Goal: Transaction & Acquisition: Book appointment/travel/reservation

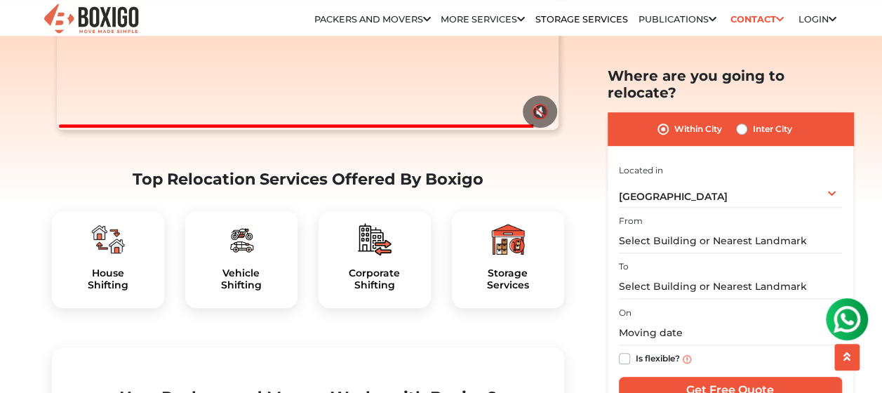
scroll to position [351, 0]
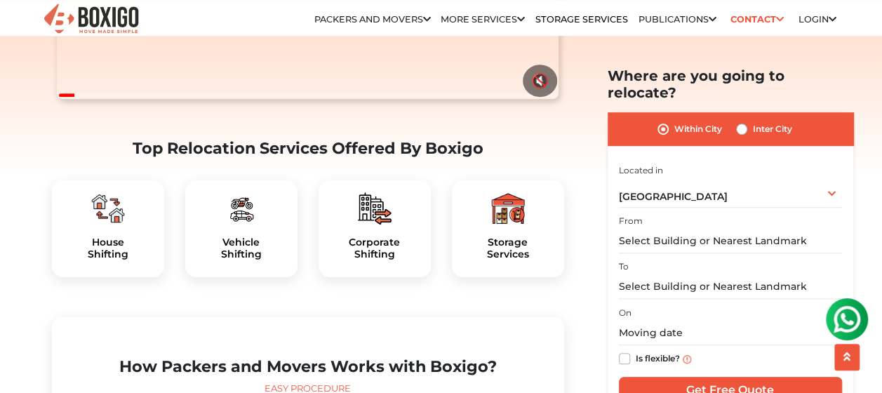
click at [105, 225] on img at bounding box center [108, 209] width 34 height 34
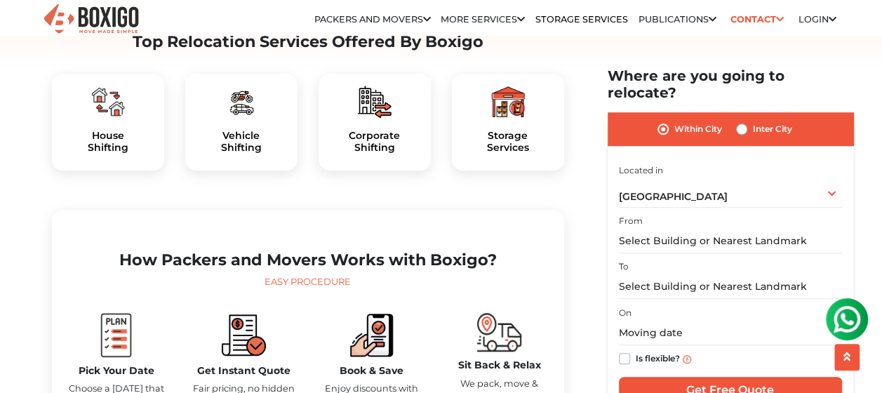
scroll to position [562, 0]
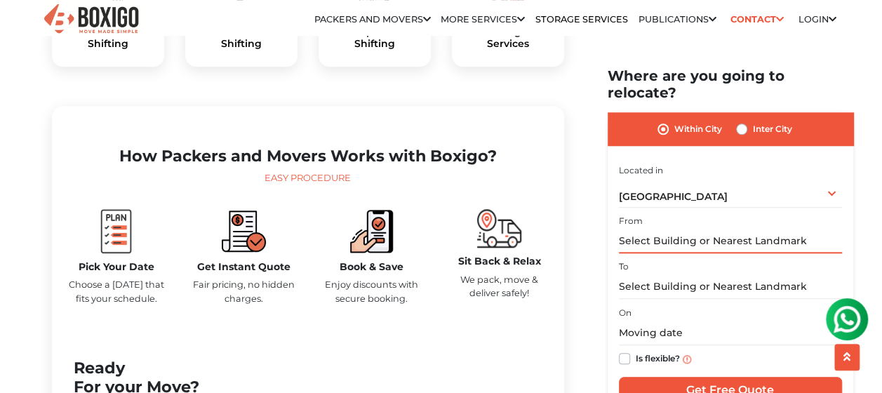
click at [668, 229] on input "text" at bounding box center [730, 241] width 223 height 25
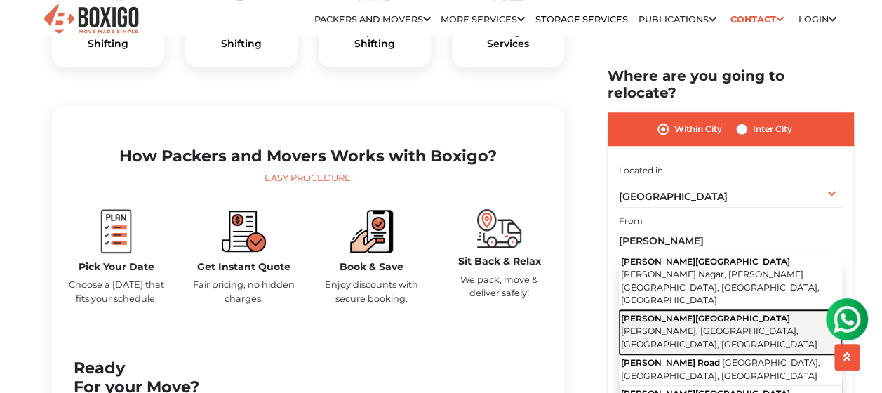
click at [699, 326] on span "[PERSON_NAME], [GEOGRAPHIC_DATA], [GEOGRAPHIC_DATA], [GEOGRAPHIC_DATA]" at bounding box center [719, 338] width 197 height 24
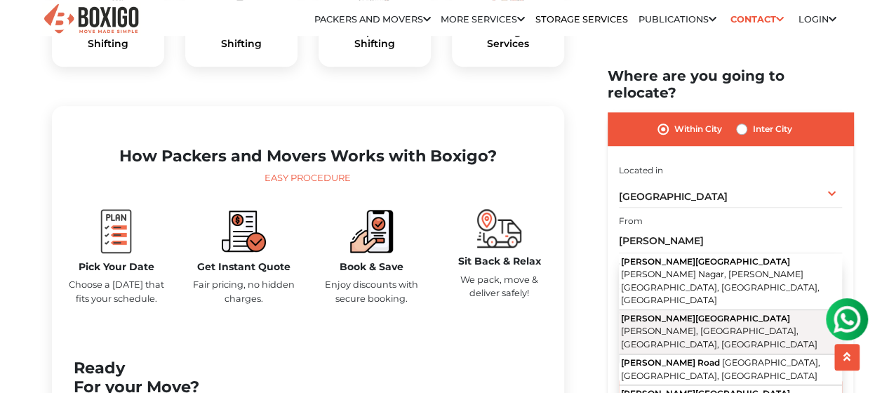
type input "[PERSON_NAME][GEOGRAPHIC_DATA], [GEOGRAPHIC_DATA], [GEOGRAPHIC_DATA], [GEOGRAPH…"
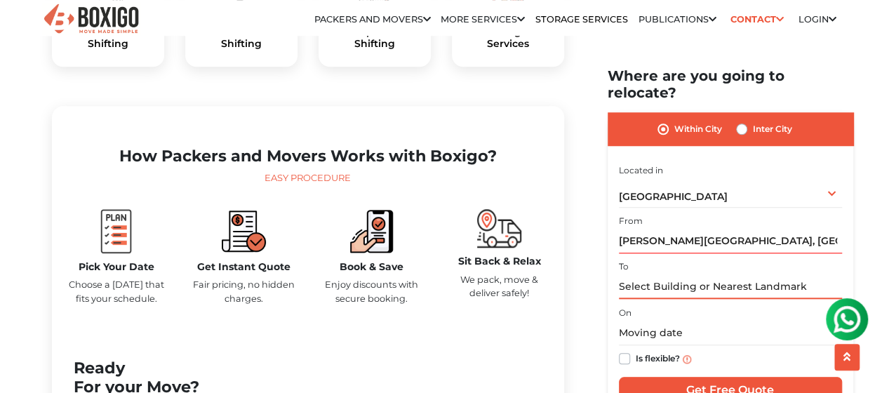
click at [703, 274] on input "text" at bounding box center [730, 286] width 223 height 25
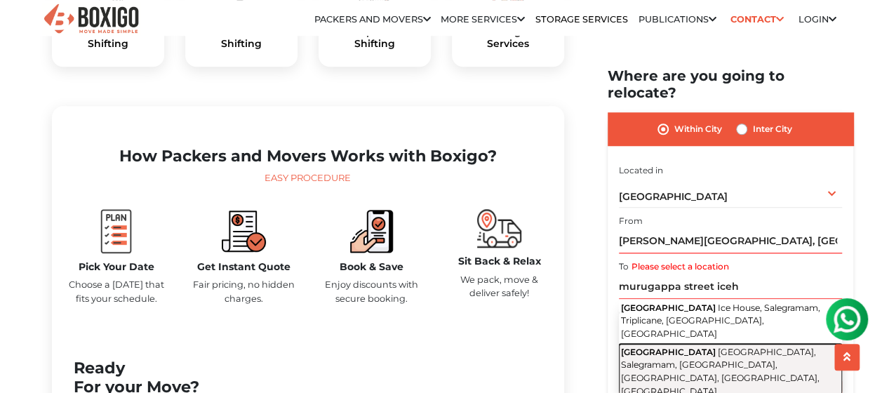
click at [701, 347] on span "[GEOGRAPHIC_DATA], Salegramam, [GEOGRAPHIC_DATA], [GEOGRAPHIC_DATA], [GEOGRAPHI…" at bounding box center [720, 372] width 199 height 50
type input "[GEOGRAPHIC_DATA], [GEOGRAPHIC_DATA], [GEOGRAPHIC_DATA], Salegramam, [GEOGRAPHI…"
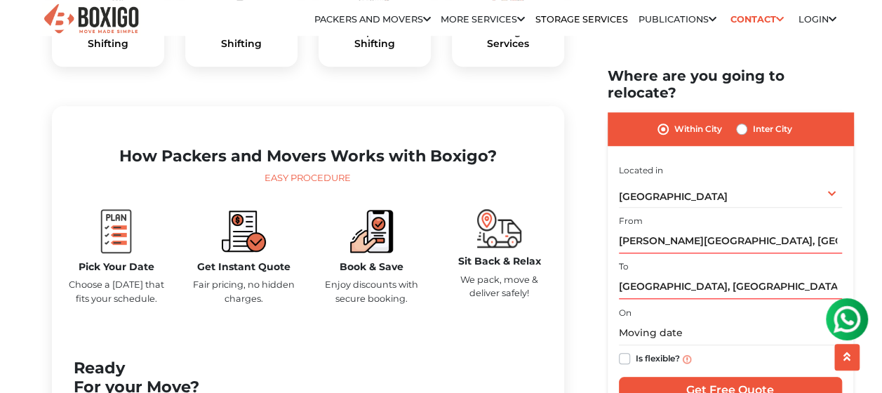
scroll to position [632, 0]
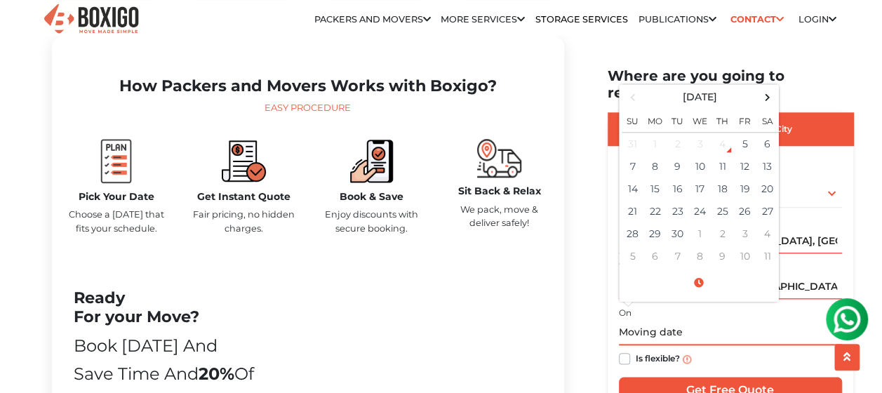
click at [684, 321] on input "text" at bounding box center [730, 333] width 223 height 25
click at [637, 155] on td "7" at bounding box center [633, 166] width 22 height 22
click at [695, 271] on span at bounding box center [699, 283] width 154 height 25
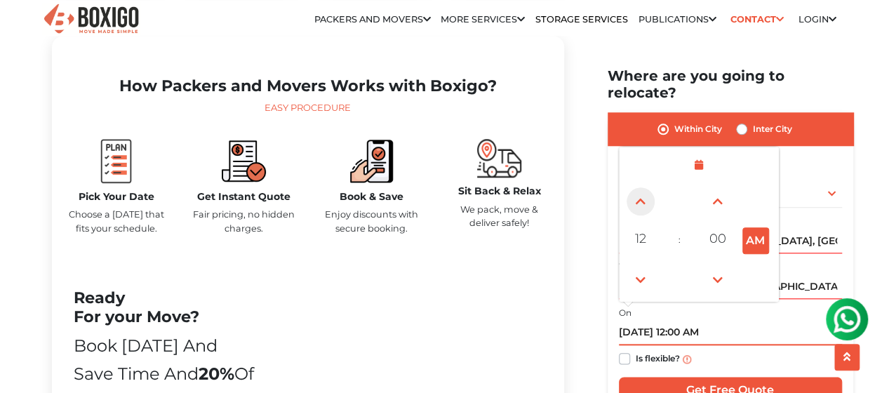
click at [637, 192] on span at bounding box center [641, 201] width 28 height 28
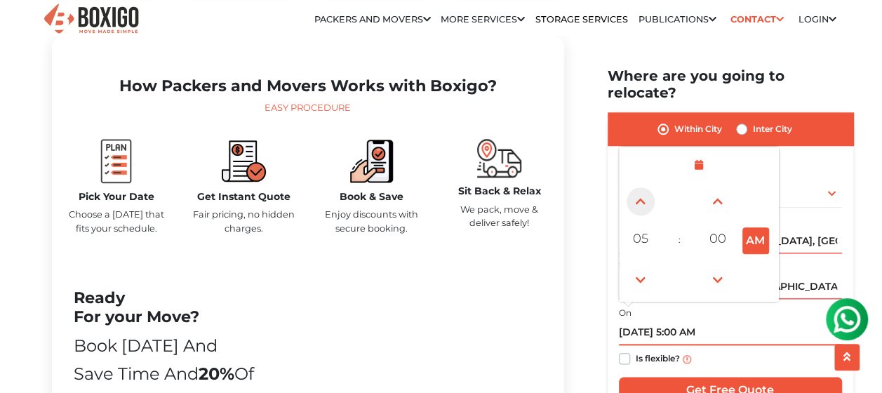
click at [637, 192] on span at bounding box center [641, 201] width 28 height 28
type input "[DATE] 9:00 AM"
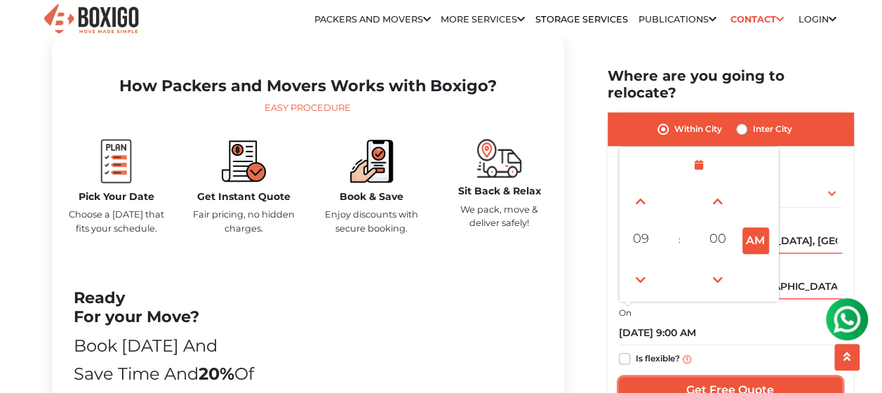
click at [726, 377] on input "Get Free Quote" at bounding box center [730, 390] width 223 height 27
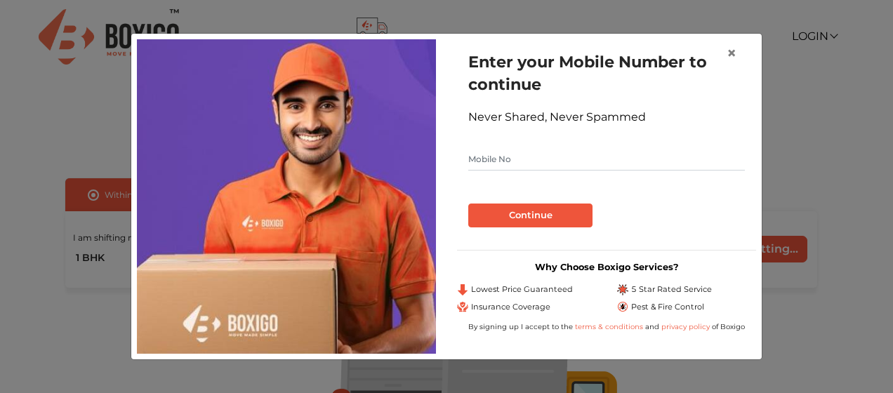
click at [636, 157] on input "text" at bounding box center [606, 159] width 277 height 22
type input "9094431009"
click at [565, 215] on button "Continue" at bounding box center [530, 216] width 124 height 24
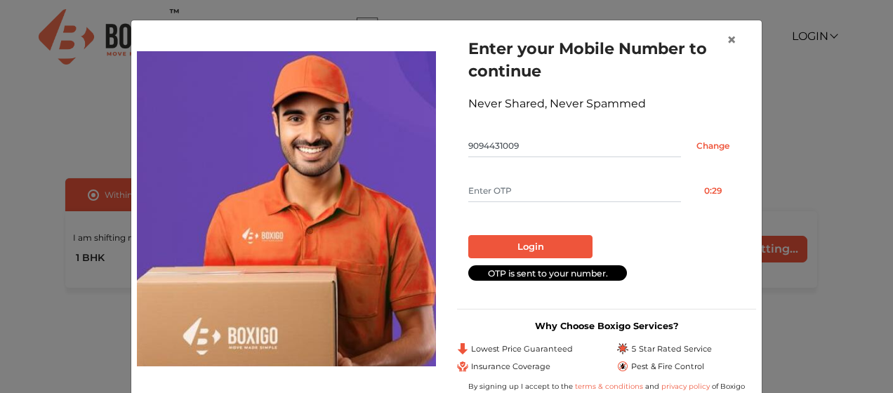
click at [559, 190] on input "text" at bounding box center [574, 191] width 213 height 22
type input "5884"
click at [509, 244] on button "Login" at bounding box center [530, 247] width 124 height 24
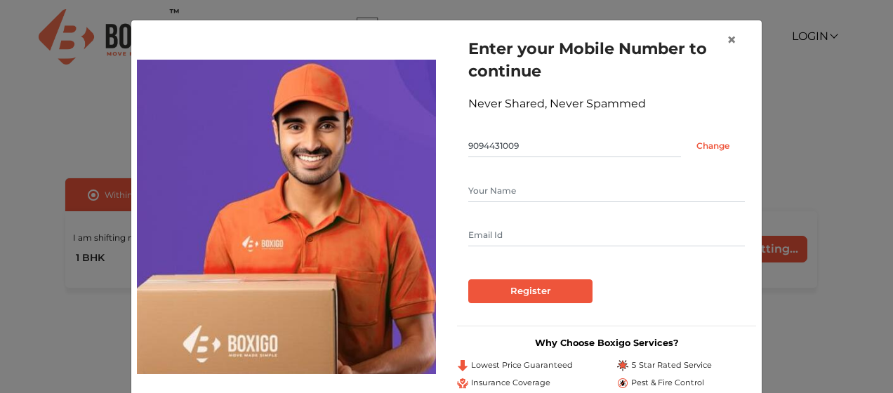
click at [590, 196] on input "text" at bounding box center [606, 191] width 277 height 22
type input "venkatesh"
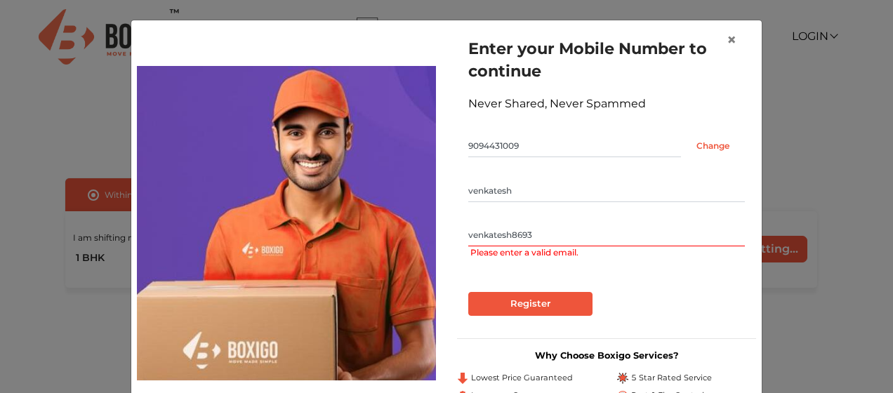
click at [468, 292] on input "Register" at bounding box center [530, 304] width 124 height 24
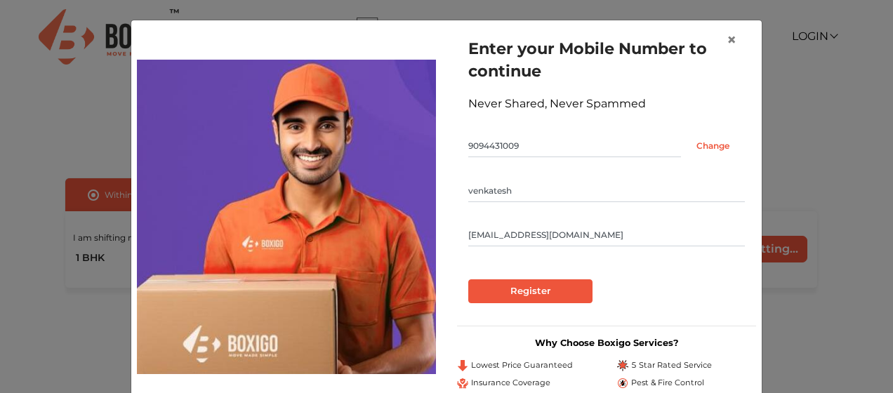
type input "venkatesh8693@outlook.com"
click at [529, 295] on input "Register" at bounding box center [530, 291] width 124 height 24
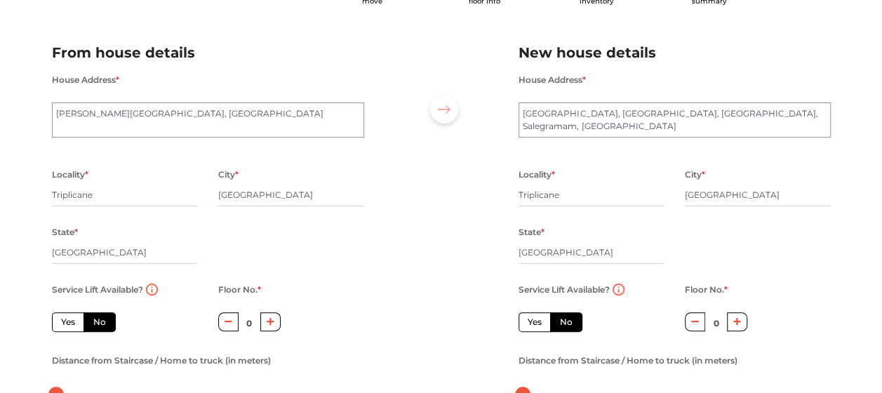
scroll to position [140, 0]
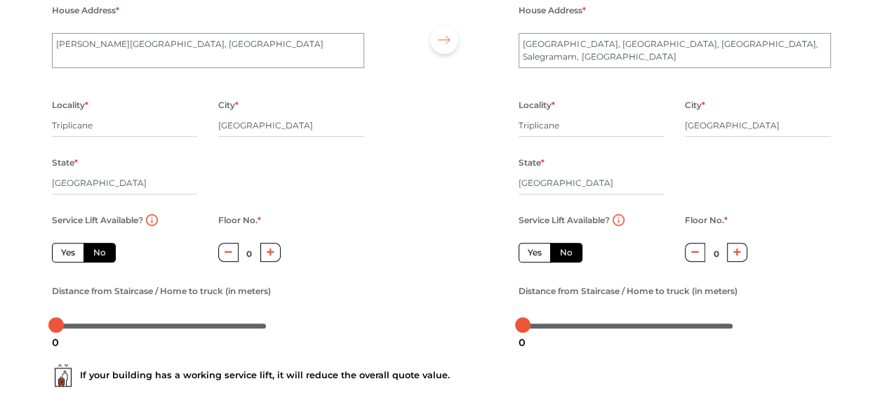
click at [270, 259] on button "button" at bounding box center [270, 252] width 20 height 19
type input "2"
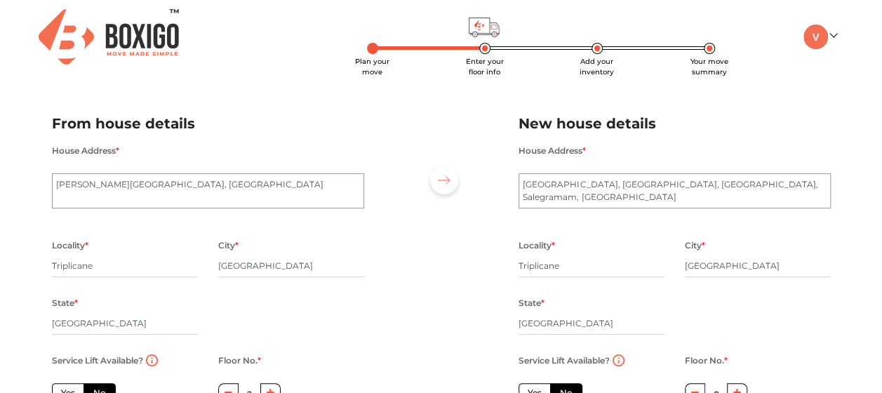
scroll to position [70, 0]
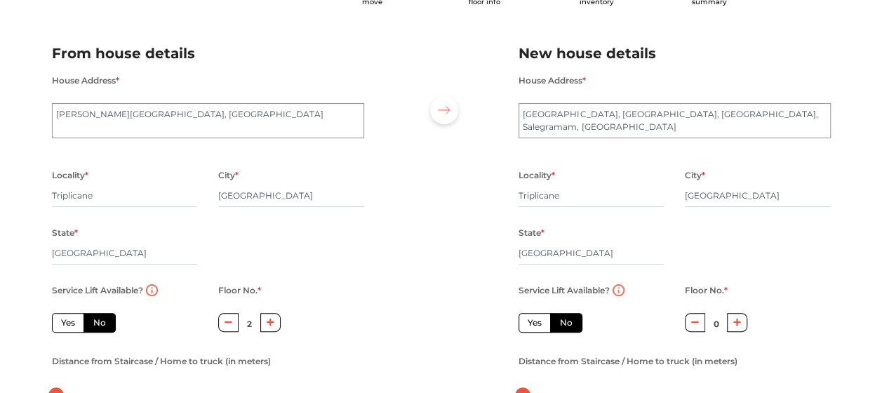
click at [734, 326] on icon "button" at bounding box center [738, 322] width 8 height 8
type input "2"
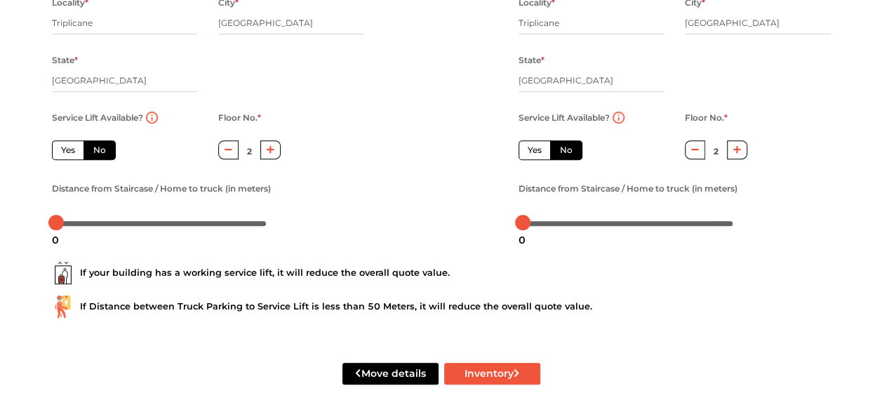
scroll to position [270, 0]
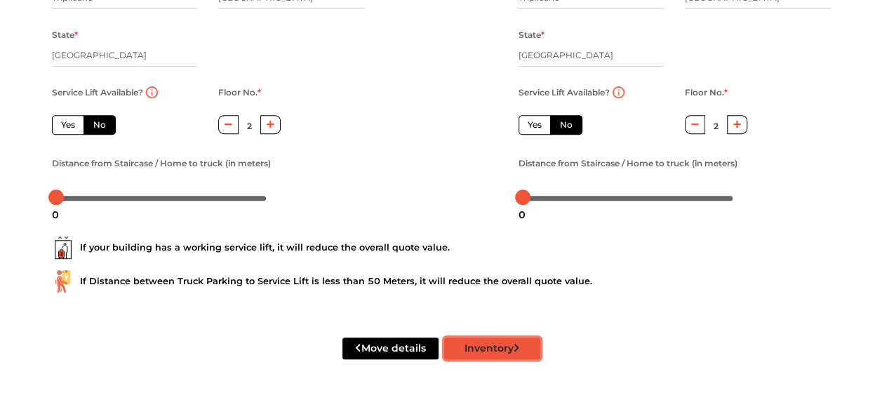
click at [498, 354] on button "Inventory" at bounding box center [492, 349] width 96 height 22
radio input "true"
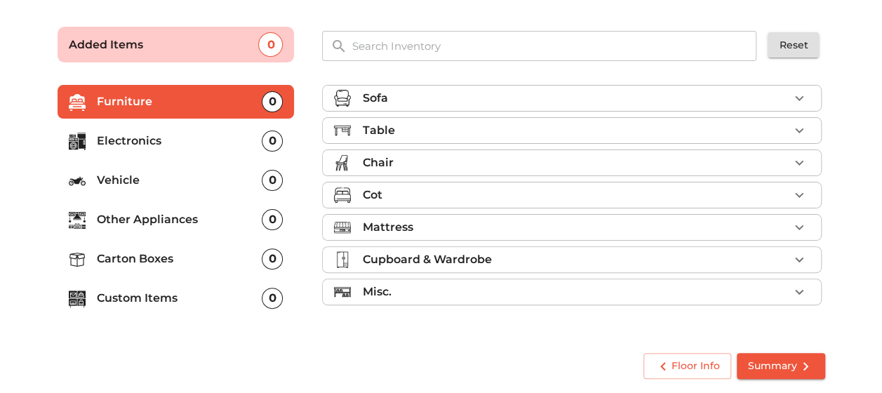
scroll to position [86, 0]
click at [528, 99] on div "Sofa" at bounding box center [575, 98] width 427 height 17
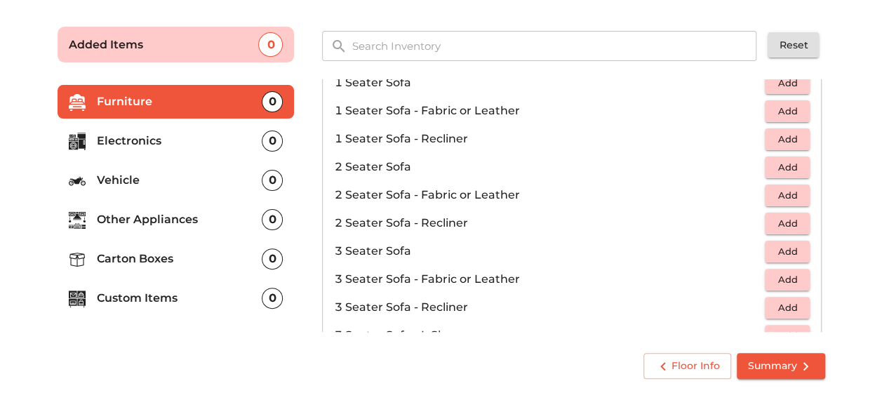
scroll to position [70, 0]
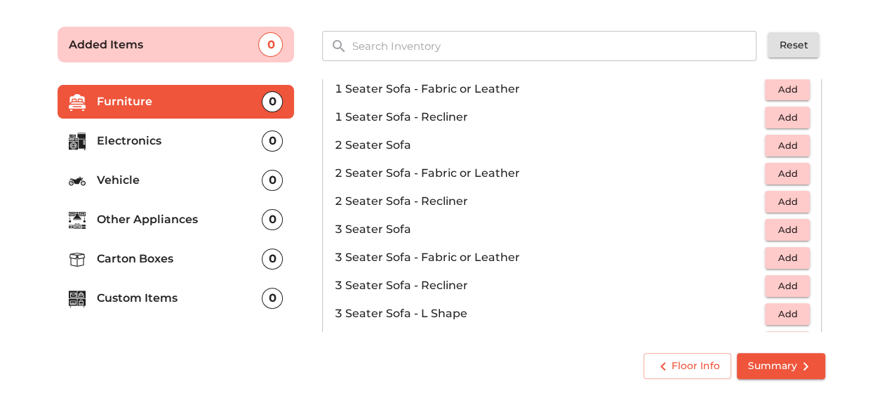
click at [778, 230] on span "Add" at bounding box center [787, 230] width 31 height 16
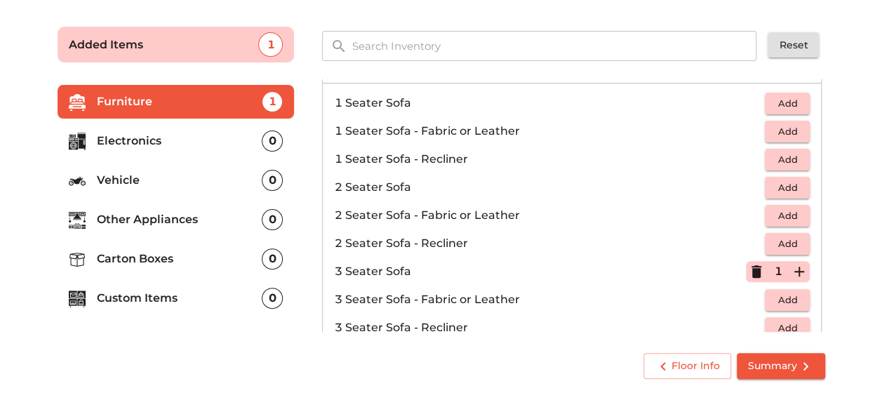
scroll to position [0, 0]
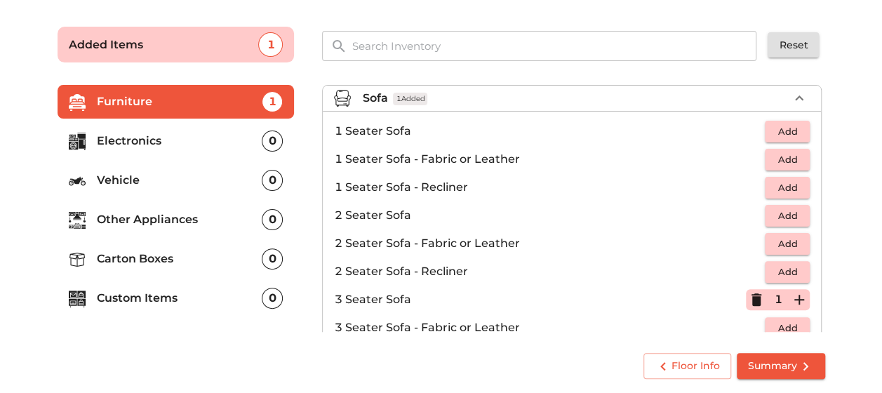
click at [773, 127] on span "Add" at bounding box center [787, 132] width 31 height 16
click at [795, 128] on icon "button" at bounding box center [800, 131] width 10 height 10
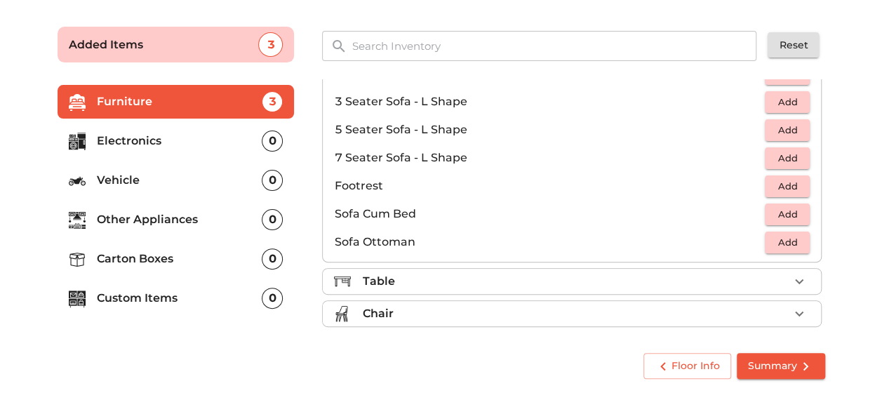
scroll to position [351, 0]
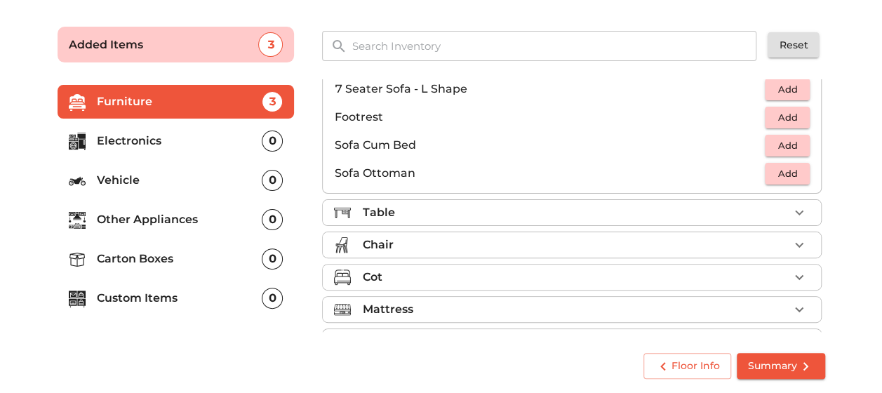
click at [400, 212] on div "Table" at bounding box center [575, 212] width 427 height 17
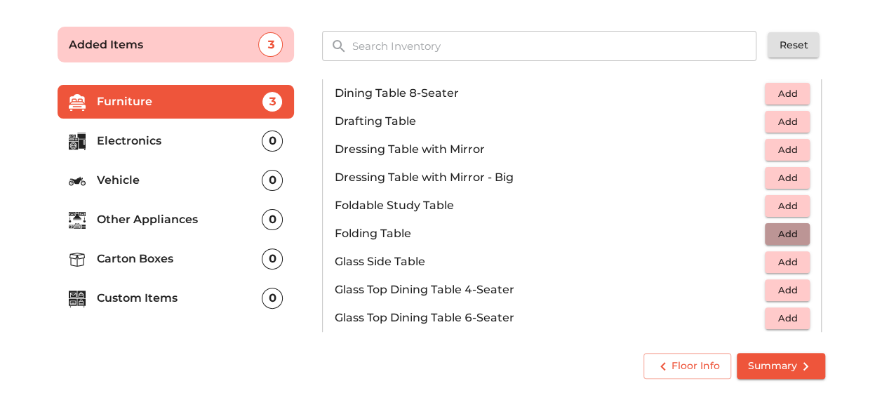
click at [788, 230] on span "Add" at bounding box center [787, 234] width 31 height 16
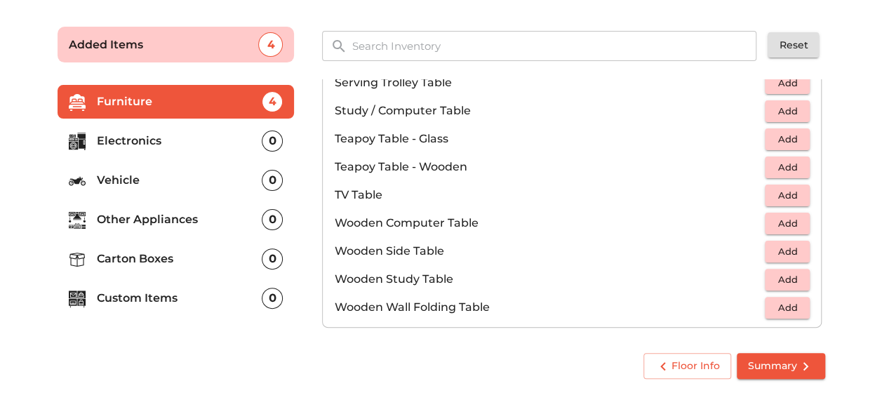
scroll to position [842, 0]
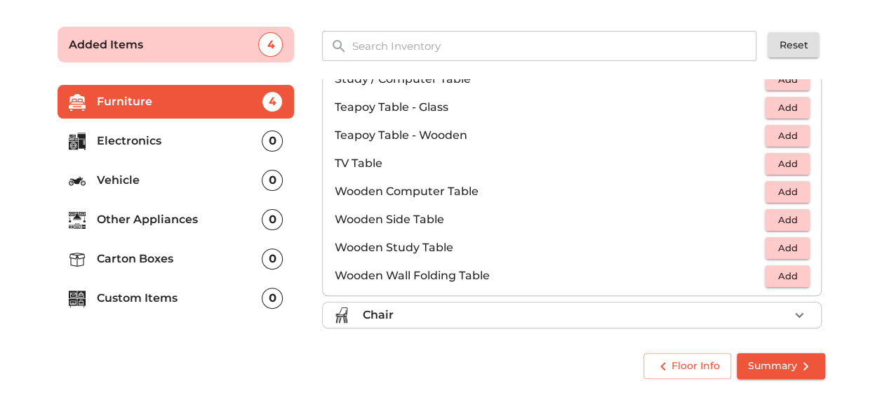
click at [775, 160] on span "Add" at bounding box center [787, 164] width 31 height 16
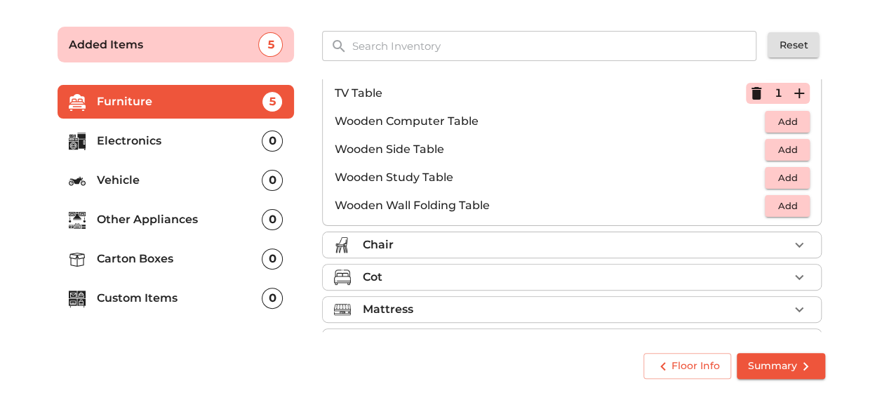
scroll to position [976, 0]
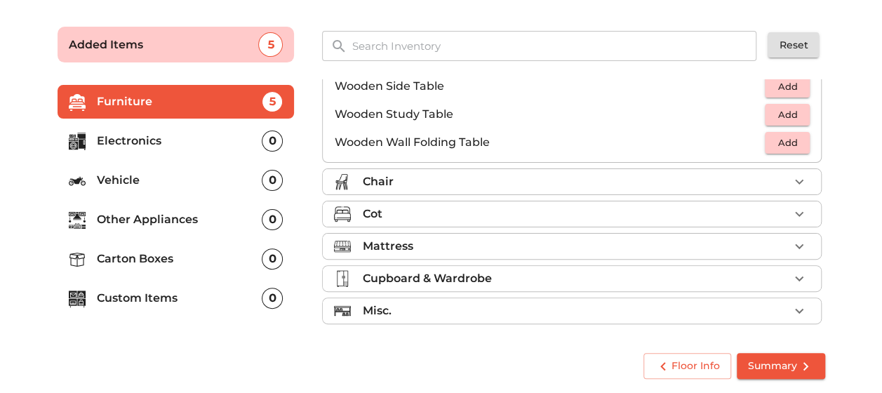
click at [390, 185] on p "Chair" at bounding box center [377, 181] width 31 height 17
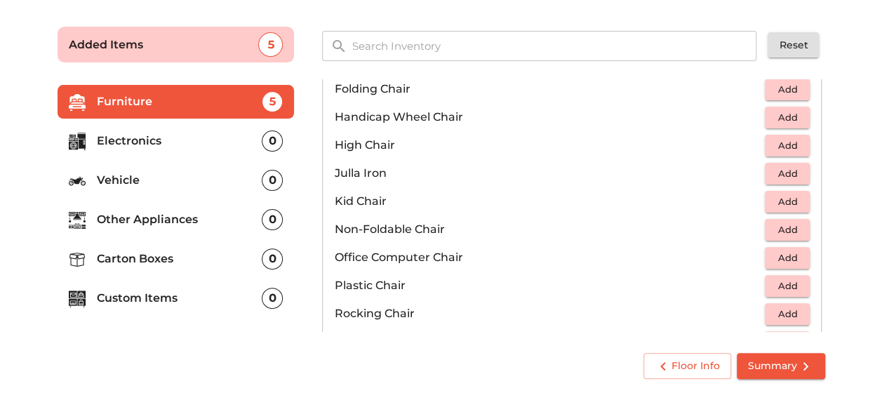
scroll to position [372, 0]
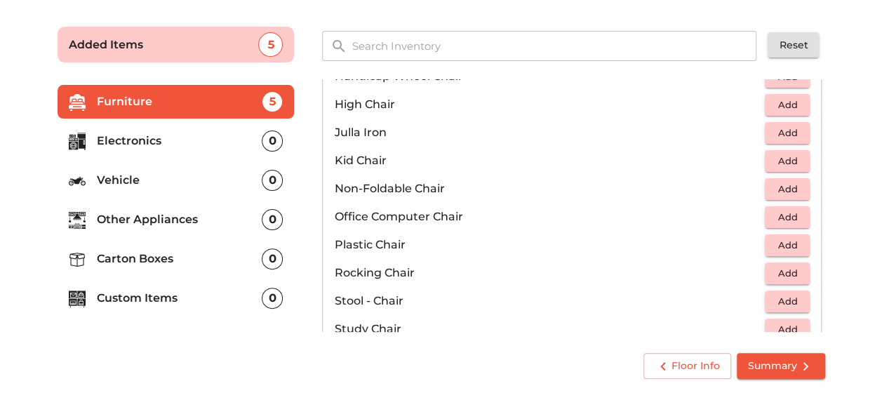
click at [788, 253] on button "Add" at bounding box center [787, 245] width 45 height 22
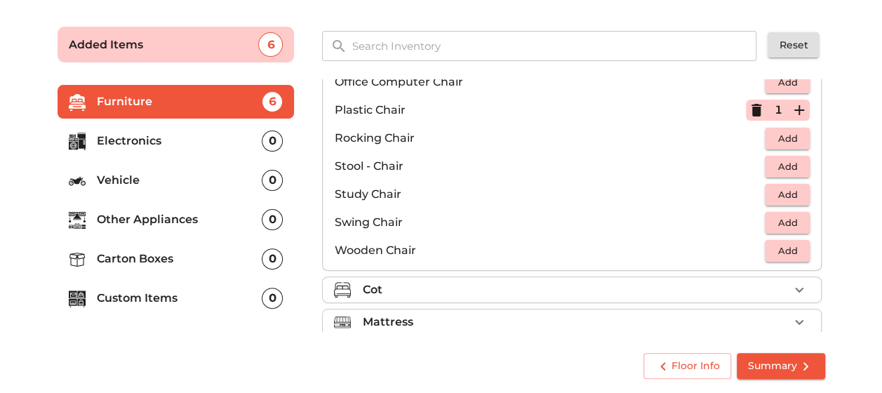
scroll to position [512, 0]
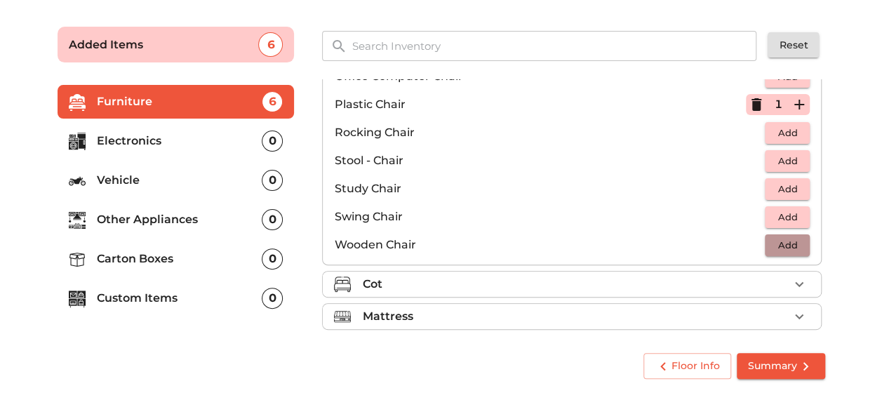
click at [772, 242] on span "Add" at bounding box center [787, 245] width 31 height 16
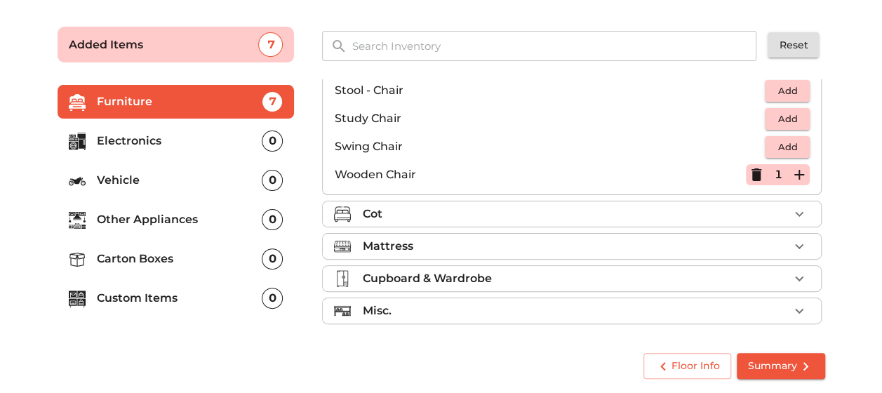
click at [423, 208] on div "Cot" at bounding box center [575, 214] width 427 height 17
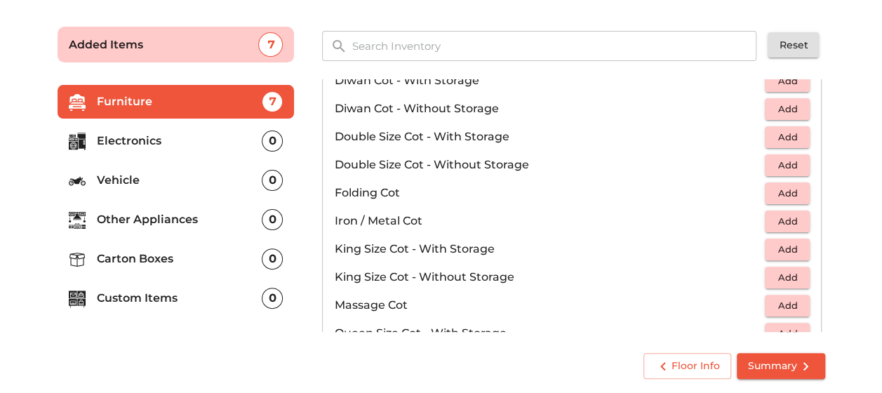
scroll to position [161, 0]
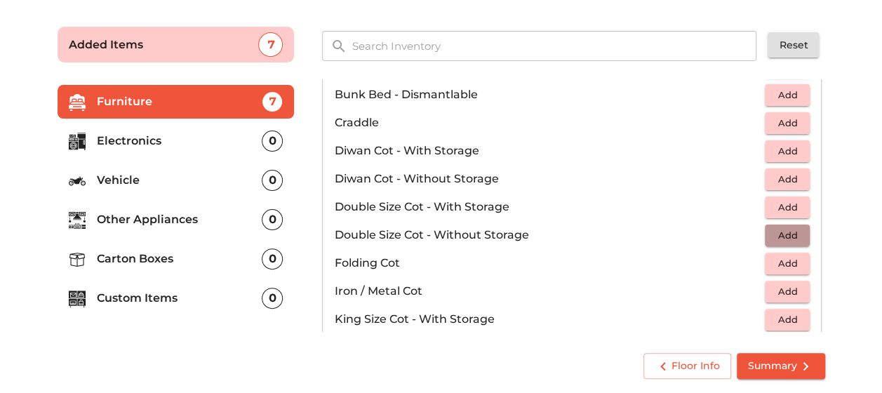
click at [765, 232] on button "Add" at bounding box center [787, 236] width 45 height 22
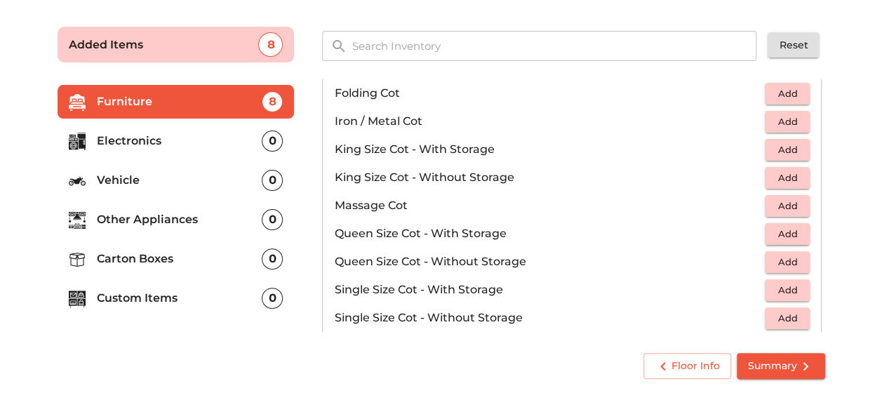
scroll to position [302, 0]
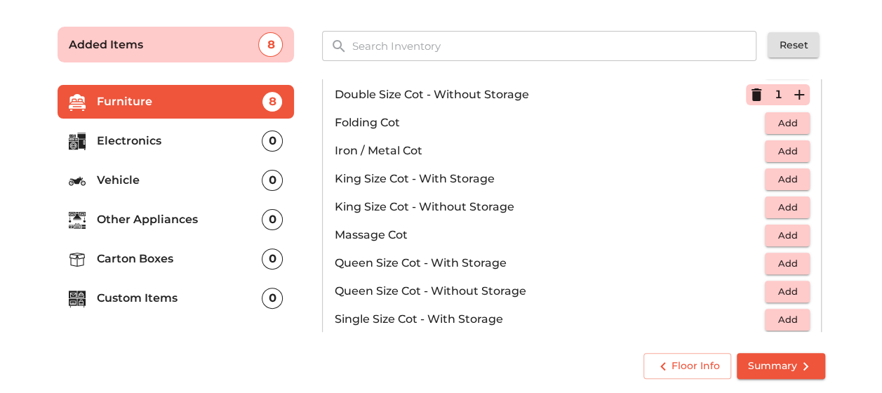
click at [783, 127] on span "Add" at bounding box center [787, 123] width 31 height 16
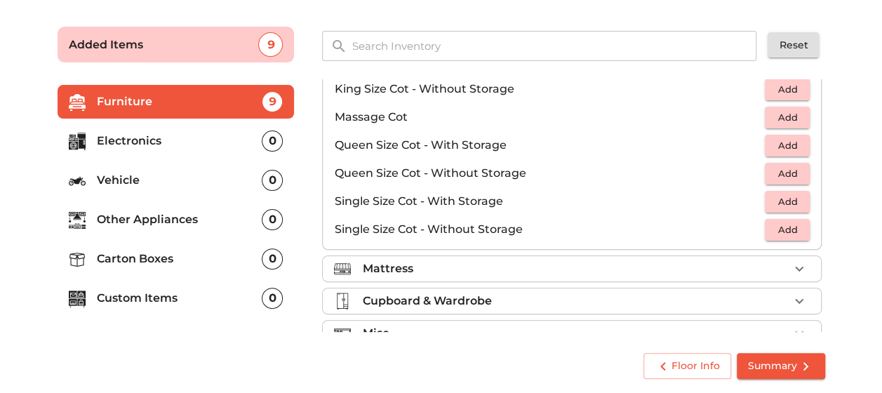
scroll to position [442, 0]
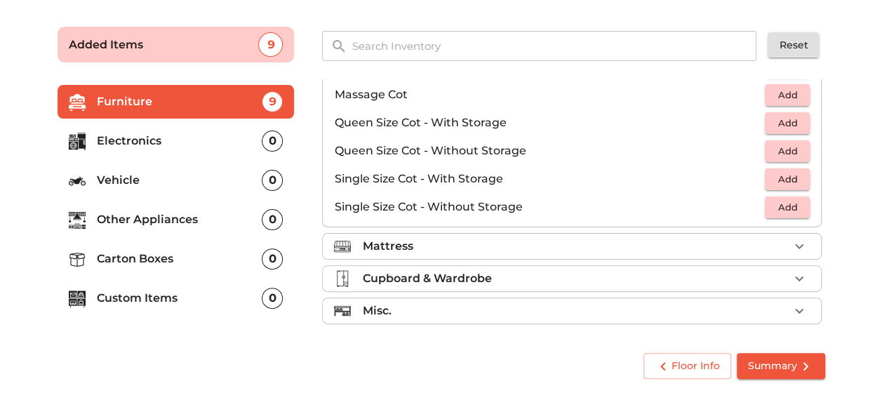
click at [362, 246] on p "Mattress" at bounding box center [387, 246] width 51 height 17
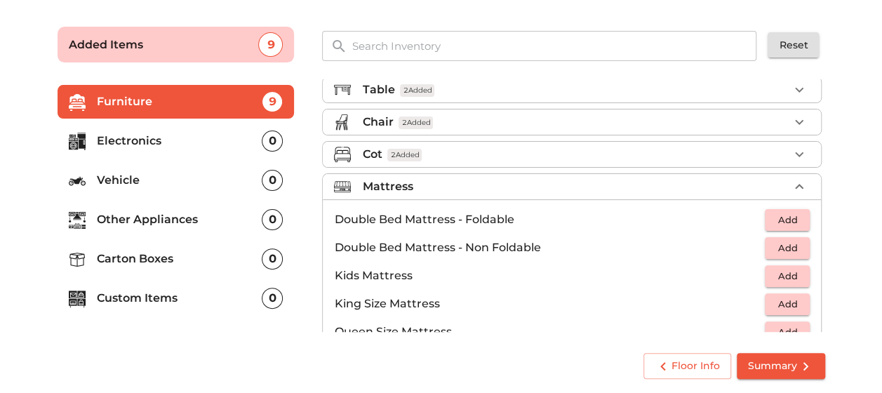
scroll to position [0, 0]
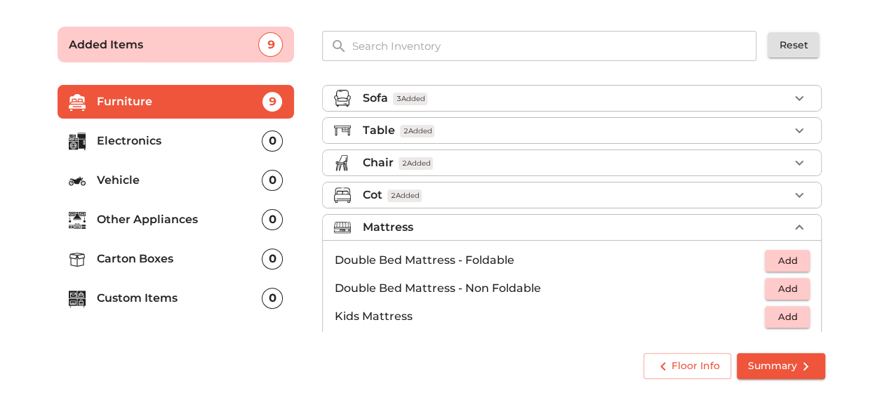
click at [421, 199] on span "2 Added" at bounding box center [404, 196] width 34 height 13
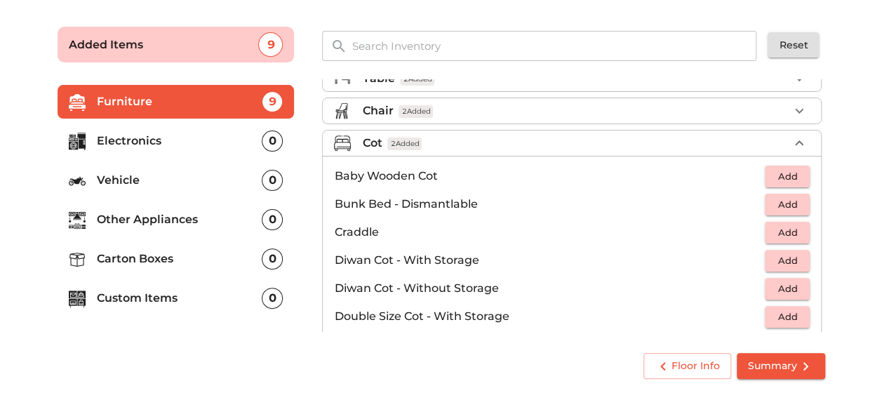
scroll to position [140, 0]
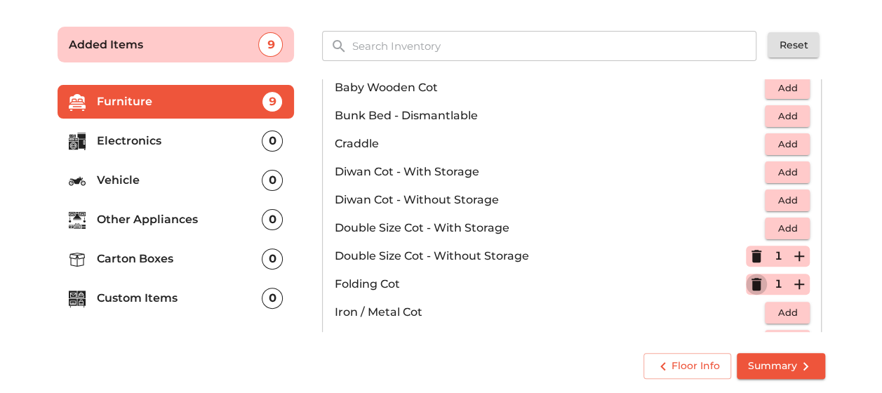
click at [752, 278] on icon "button" at bounding box center [757, 284] width 10 height 13
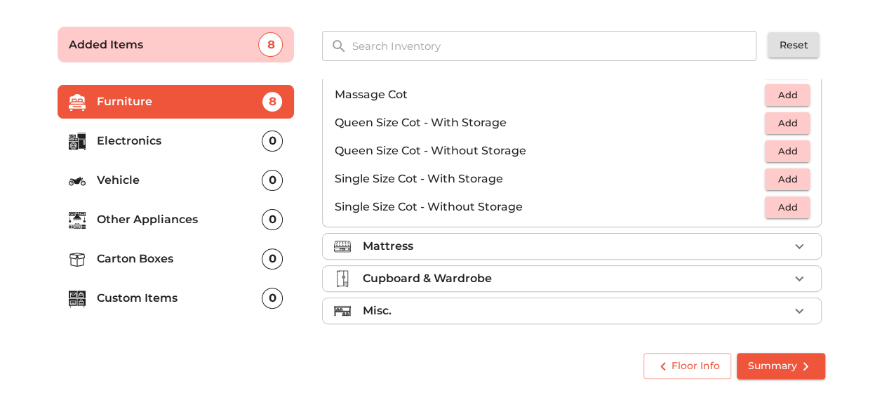
click at [500, 253] on li "Mattress" at bounding box center [572, 246] width 498 height 25
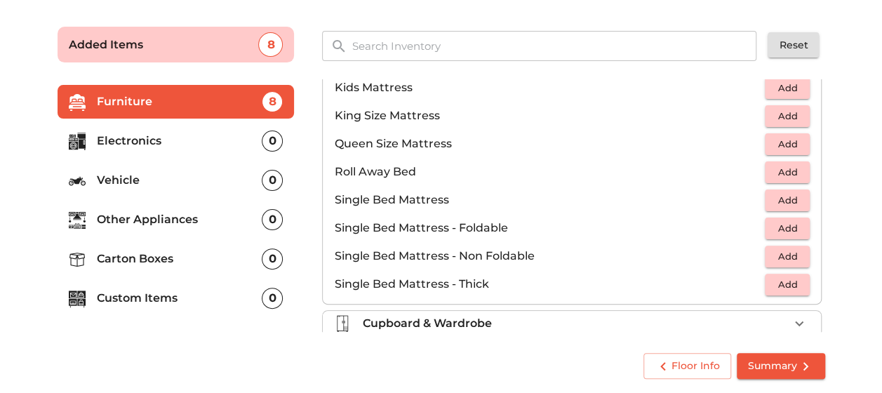
scroll to position [156, 0]
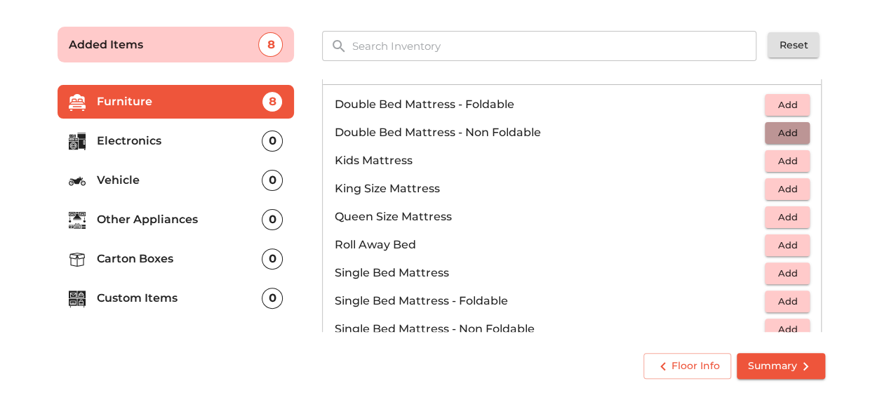
click at [772, 131] on span "Add" at bounding box center [787, 133] width 31 height 16
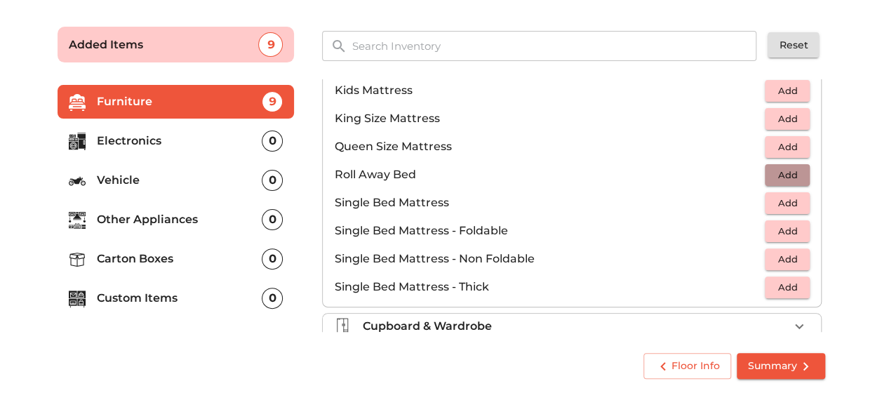
click at [772, 167] on span "Add" at bounding box center [787, 175] width 31 height 16
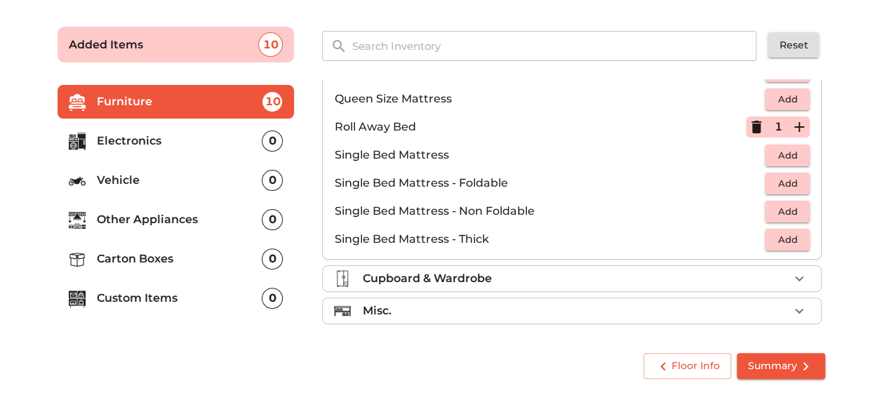
click at [406, 272] on p "Cupboard & Wardrobe" at bounding box center [426, 278] width 129 height 17
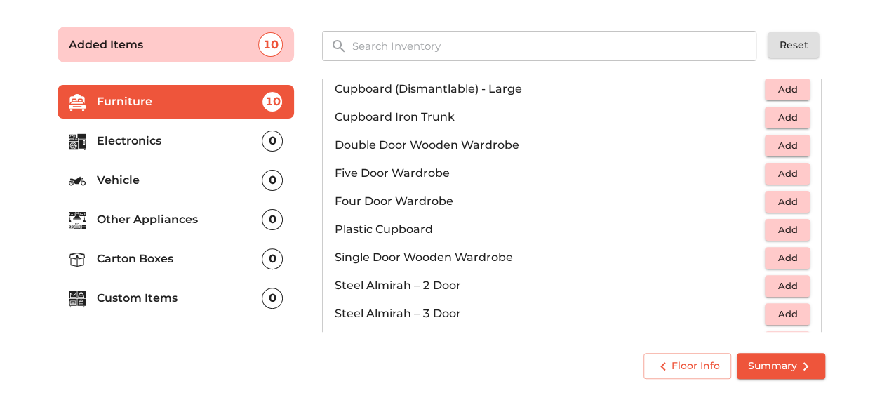
scroll to position [330, 0]
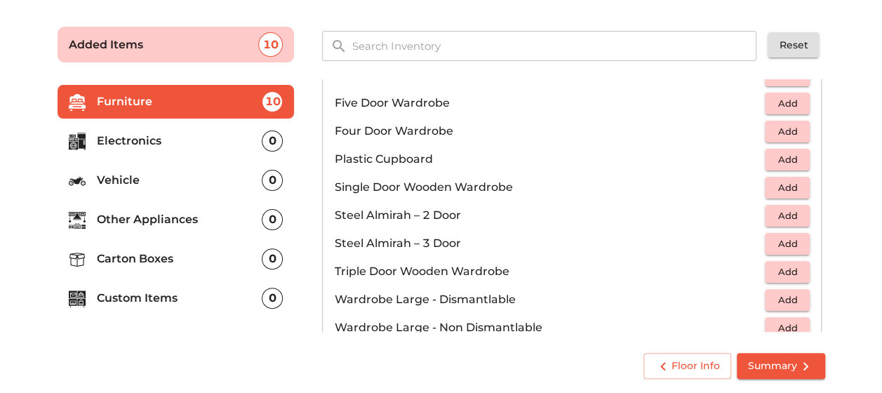
click at [790, 211] on span "Add" at bounding box center [787, 216] width 31 height 16
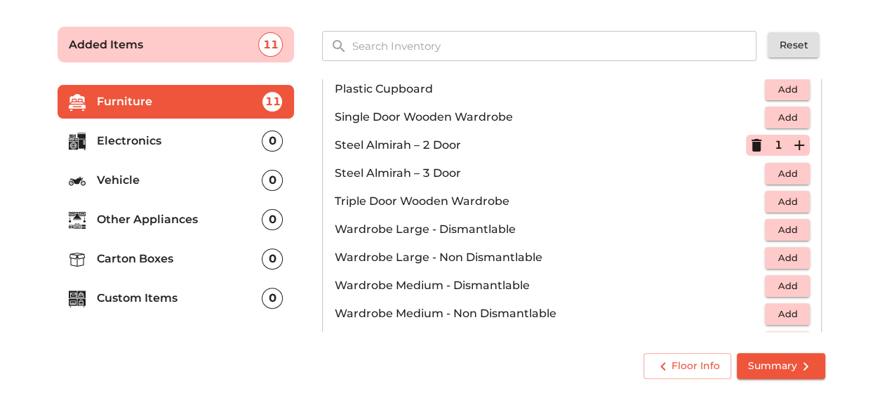
scroll to position [470, 0]
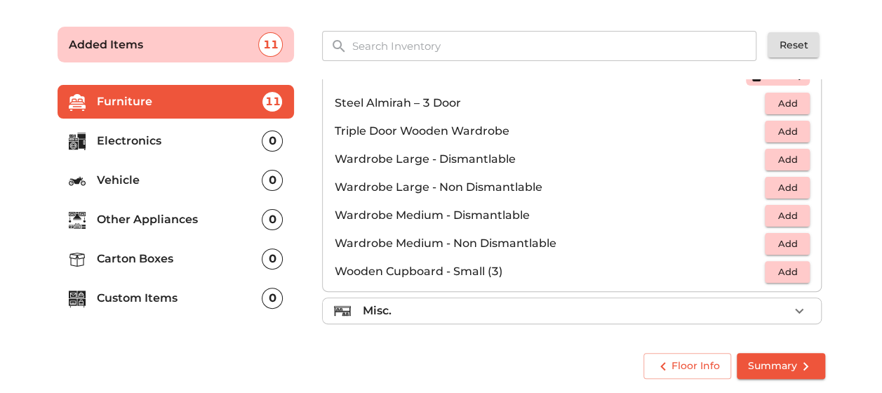
click at [540, 303] on div "Misc." at bounding box center [575, 311] width 427 height 17
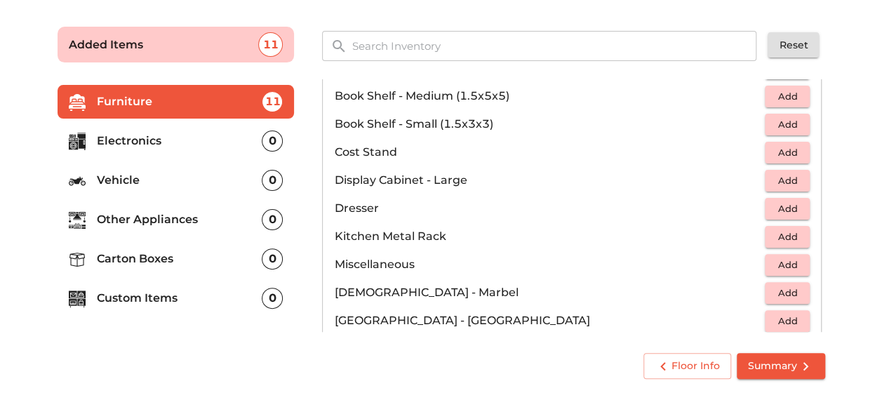
scroll to position [400, 0]
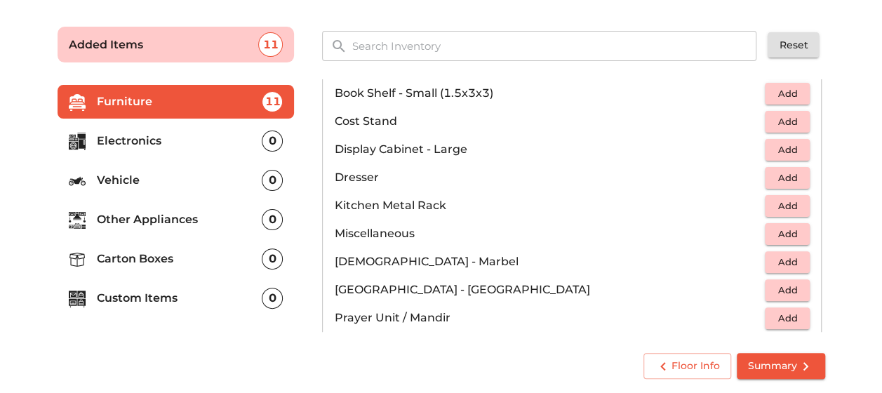
click at [783, 290] on span "Add" at bounding box center [787, 290] width 31 height 16
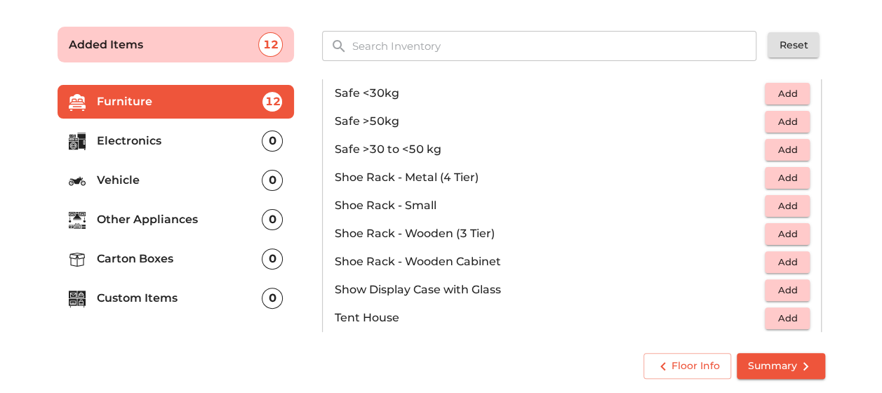
scroll to position [751, 0]
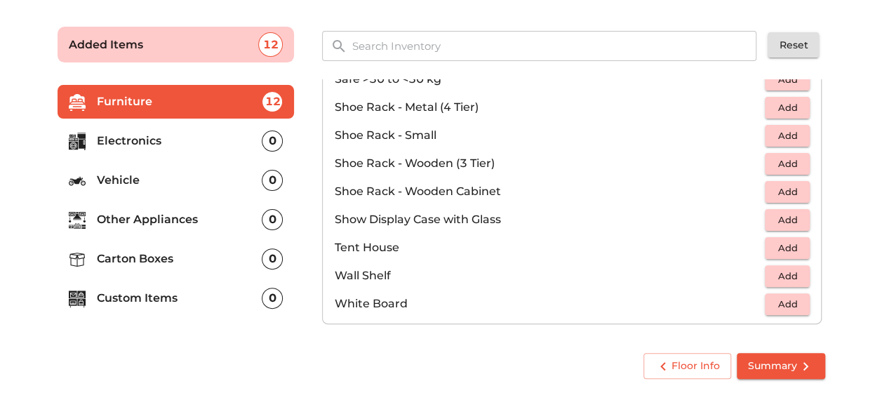
click at [145, 152] on li "Electronics 0" at bounding box center [176, 141] width 237 height 34
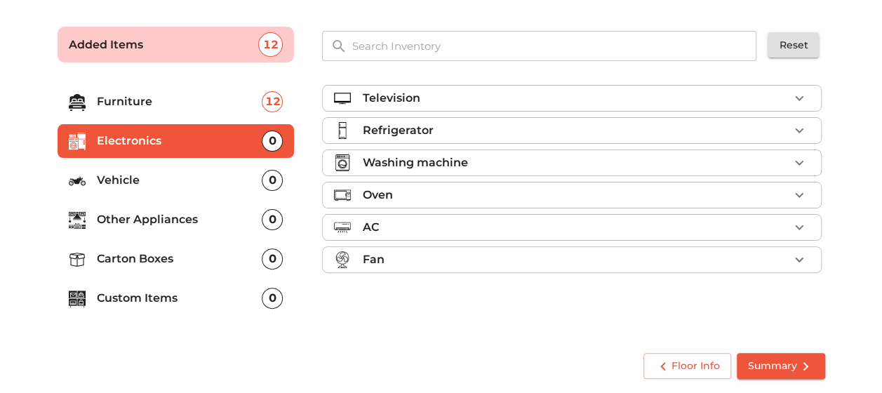
scroll to position [0, 0]
click at [440, 100] on div "Television" at bounding box center [575, 98] width 427 height 17
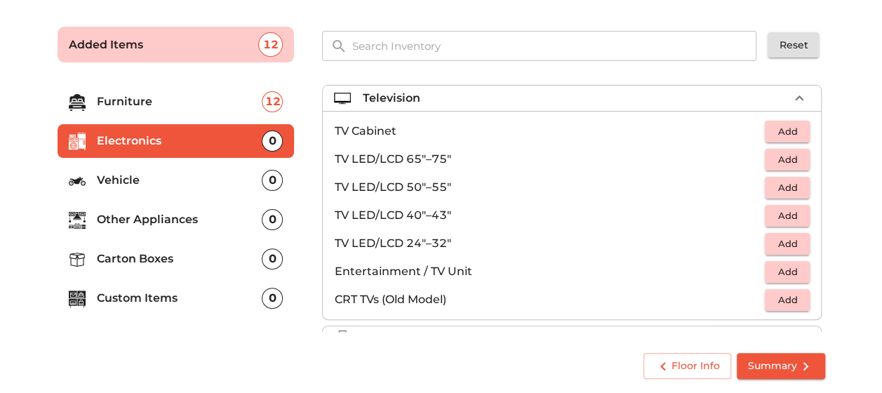
click at [792, 243] on span "Add" at bounding box center [787, 244] width 31 height 16
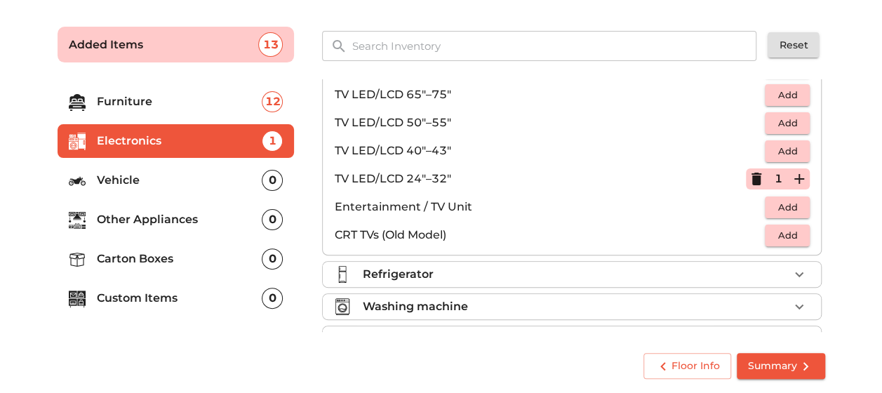
scroll to position [140, 0]
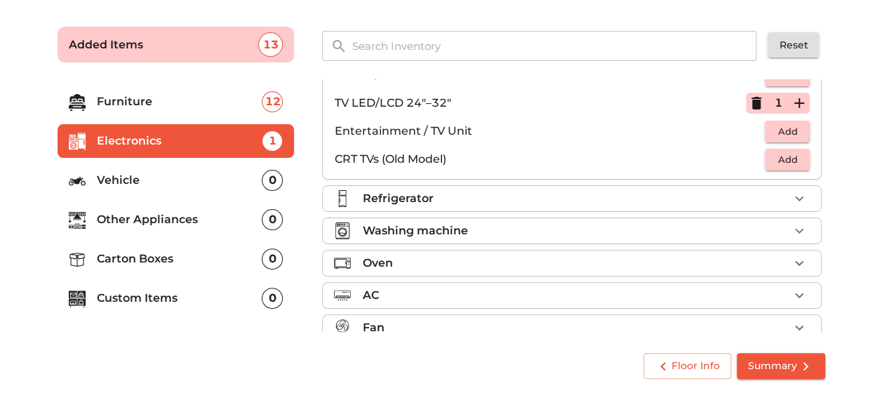
click at [462, 208] on li "Refrigerator" at bounding box center [572, 198] width 498 height 25
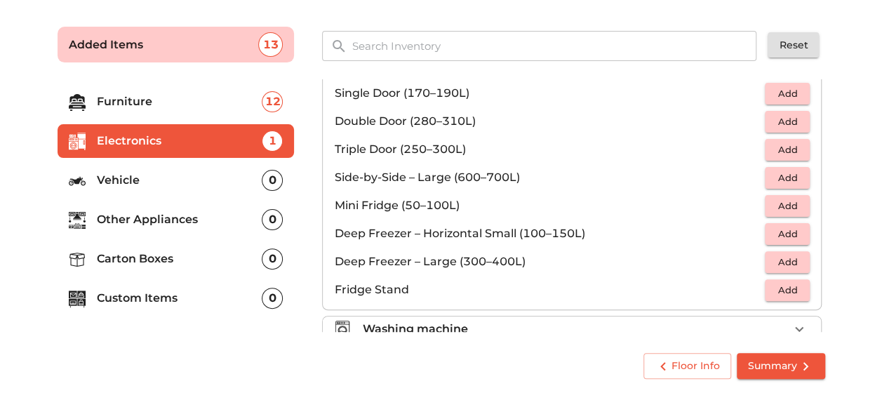
scroll to position [0, 0]
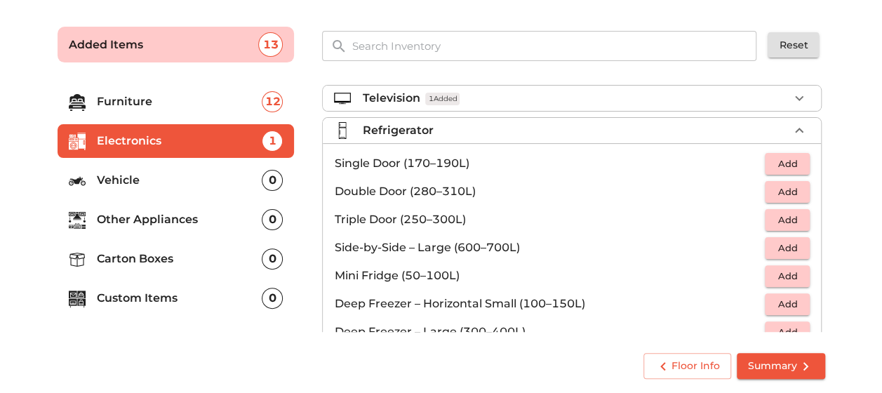
click at [790, 161] on span "Add" at bounding box center [787, 164] width 31 height 16
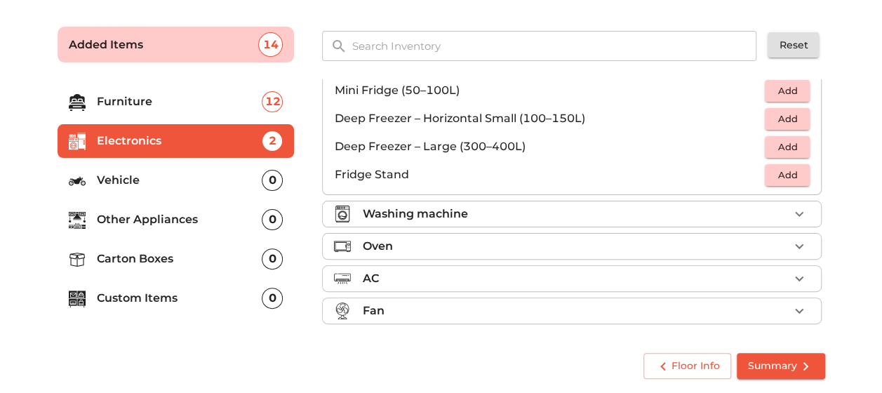
click at [562, 216] on div "Washing machine" at bounding box center [575, 214] width 427 height 17
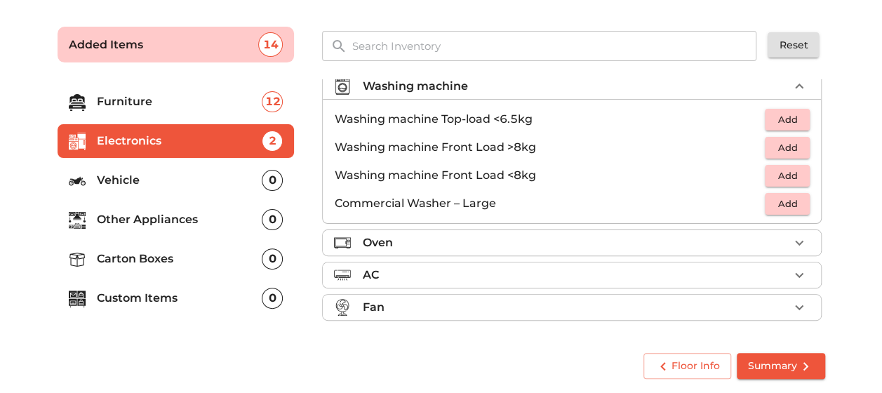
scroll to position [64, 0]
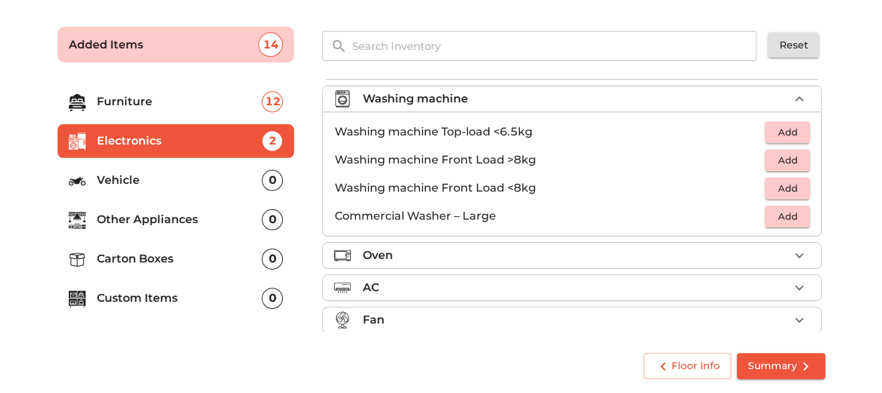
click at [795, 124] on span "Add" at bounding box center [787, 132] width 31 height 16
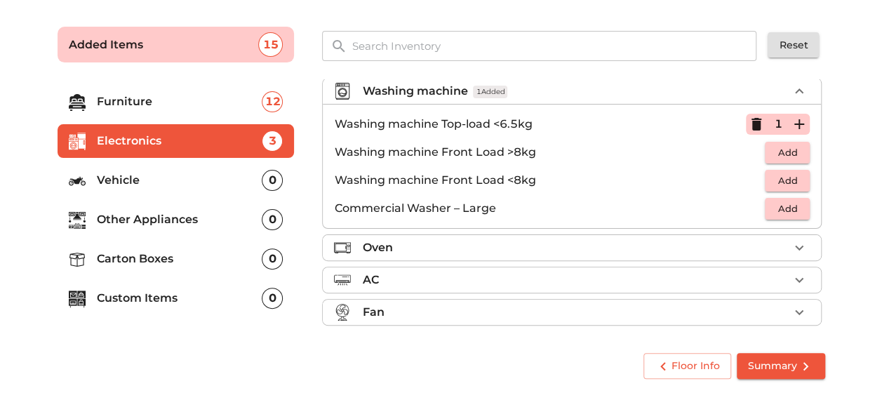
scroll to position [73, 0]
click at [532, 244] on div "Oven" at bounding box center [575, 246] width 427 height 17
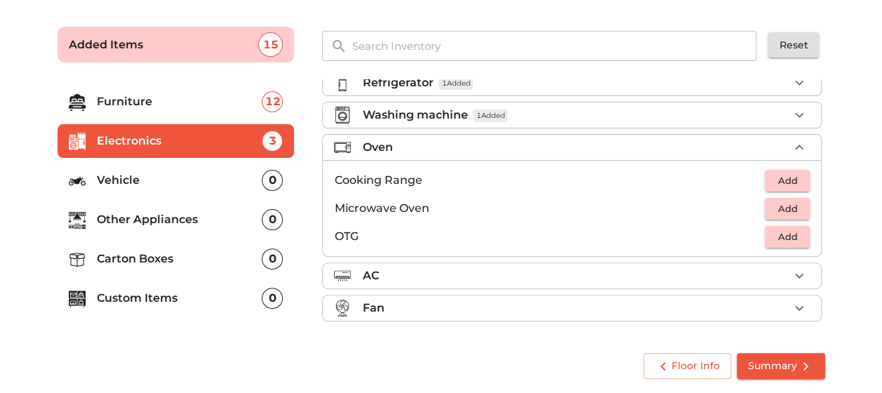
scroll to position [45, 0]
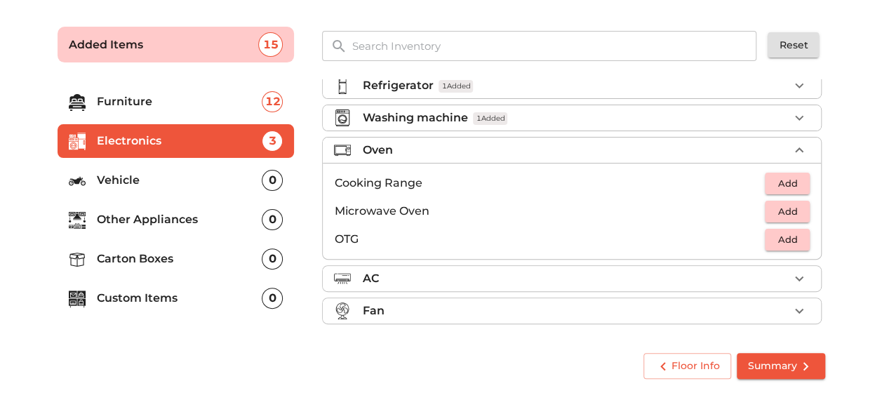
click at [529, 279] on div "AC" at bounding box center [575, 278] width 427 height 17
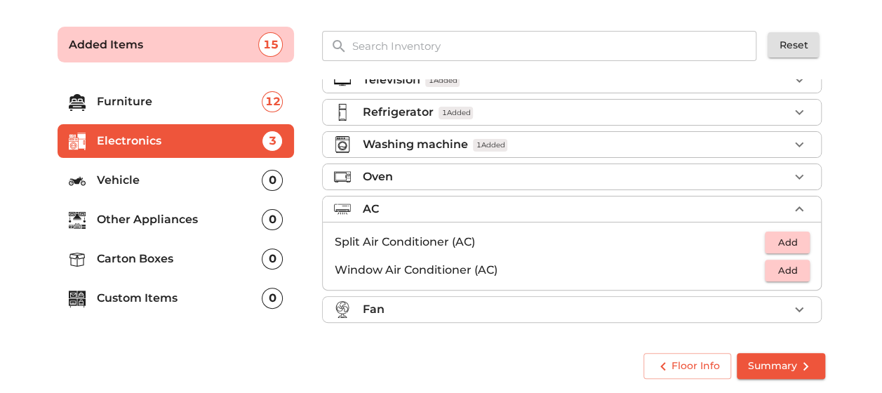
scroll to position [17, 0]
click at [772, 237] on span "Add" at bounding box center [787, 244] width 31 height 16
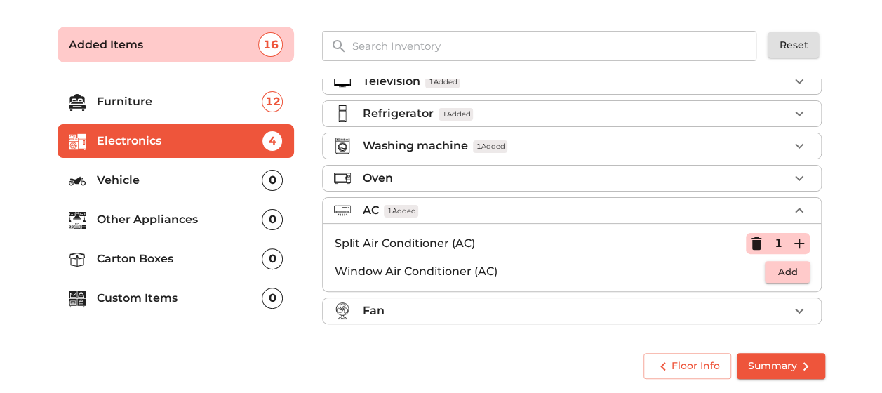
click at [513, 305] on div "Fan" at bounding box center [575, 311] width 427 height 17
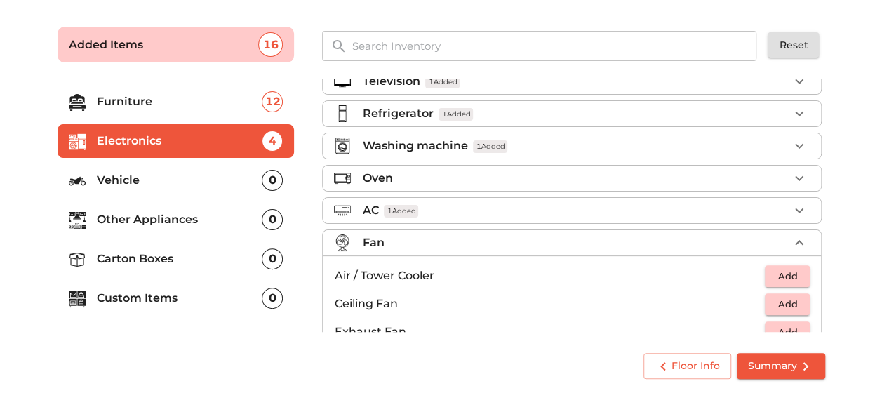
scroll to position [87, 0]
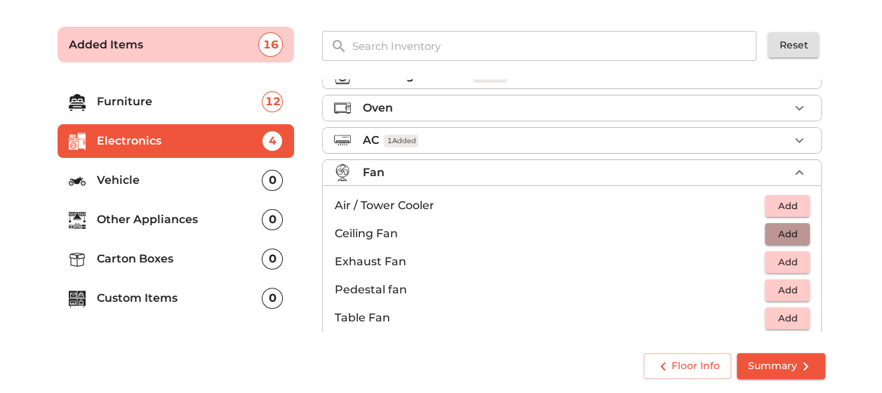
click at [772, 229] on span "Add" at bounding box center [787, 234] width 31 height 16
click at [791, 233] on icon "button" at bounding box center [799, 233] width 17 height 17
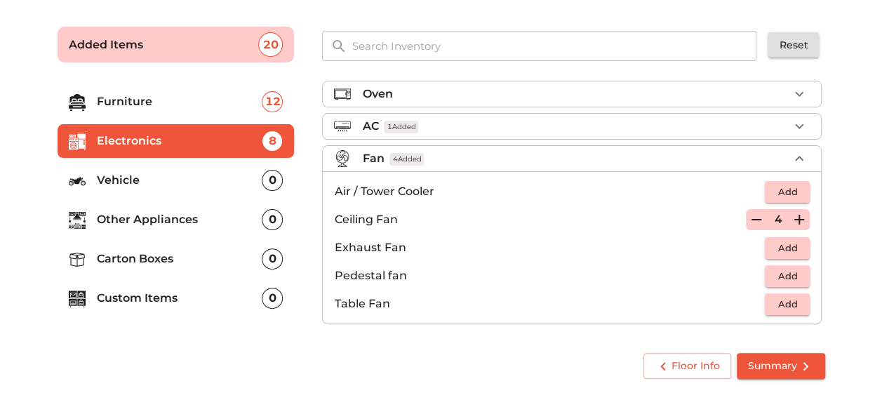
click at [159, 180] on p "Vehicle" at bounding box center [180, 180] width 166 height 17
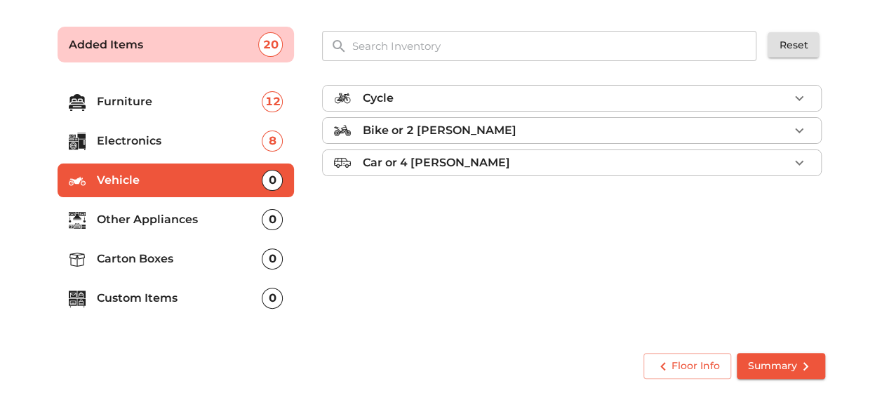
scroll to position [0, 0]
click at [171, 219] on p "Other Appliances" at bounding box center [180, 219] width 166 height 17
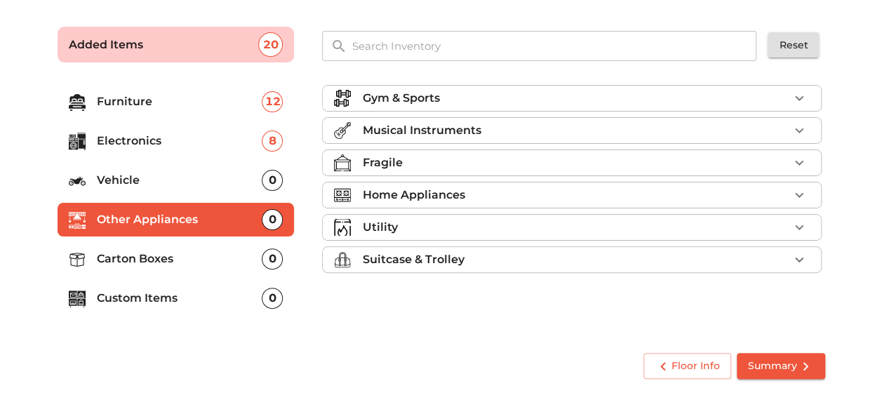
click at [385, 108] on li "Gym & Sports" at bounding box center [572, 98] width 498 height 25
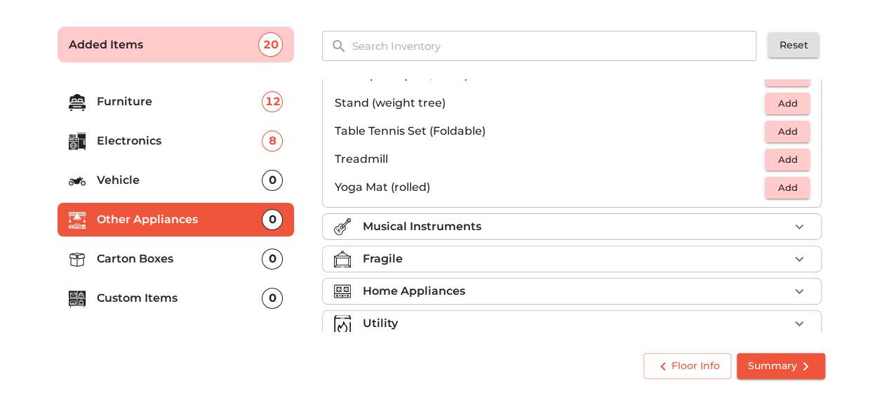
scroll to position [466, 0]
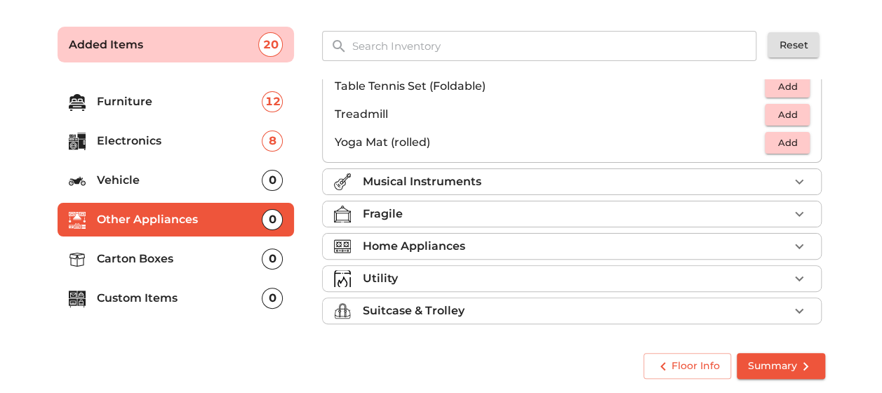
click at [383, 213] on p "Fragile" at bounding box center [382, 214] width 40 height 17
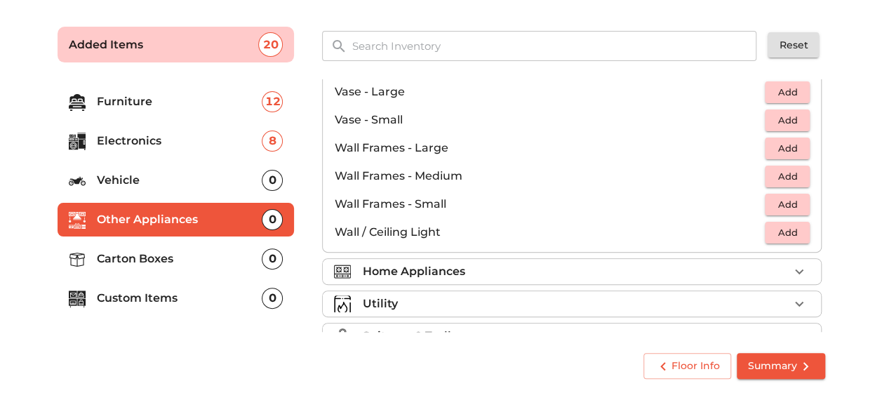
scroll to position [943, 0]
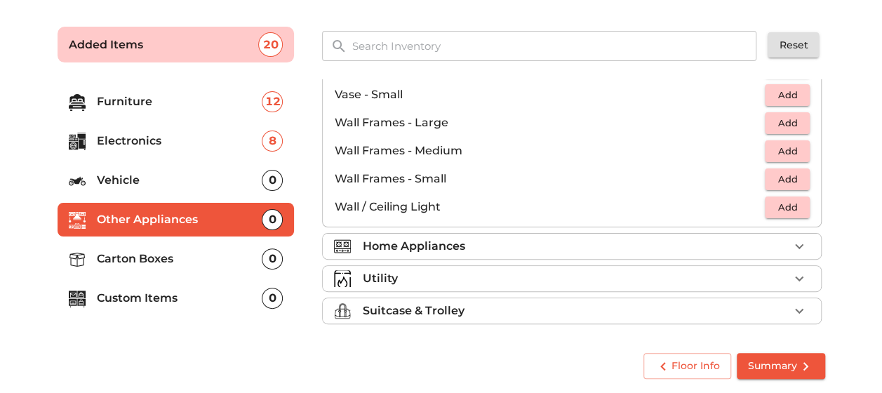
click at [404, 247] on p "Home Appliances" at bounding box center [413, 246] width 102 height 17
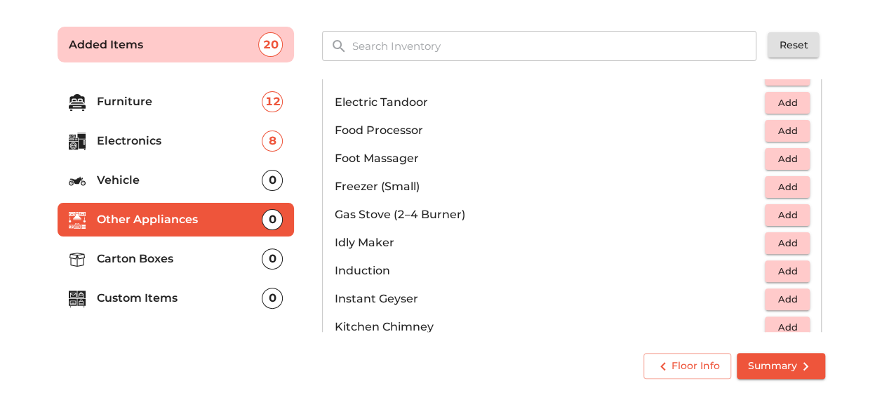
scroll to position [491, 0]
click at [765, 212] on button "Add" at bounding box center [787, 215] width 45 height 22
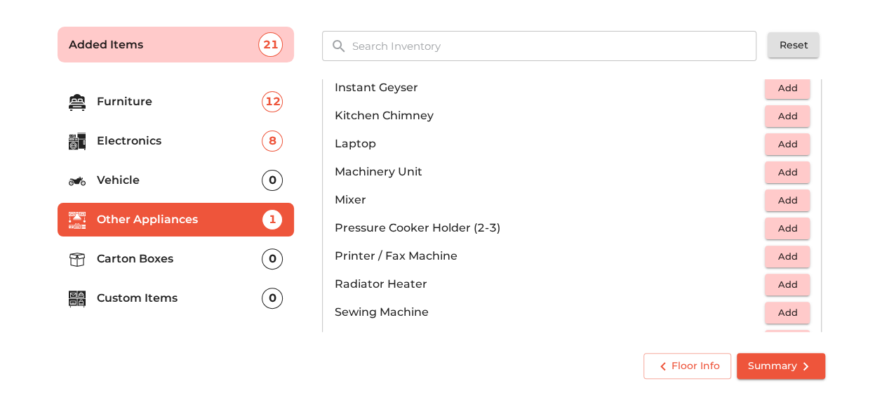
scroll to position [772, 0]
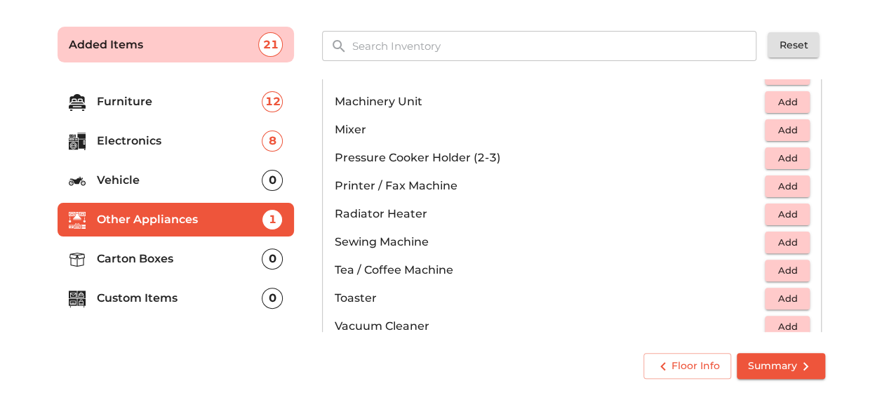
click at [772, 238] on span "Add" at bounding box center [787, 242] width 31 height 16
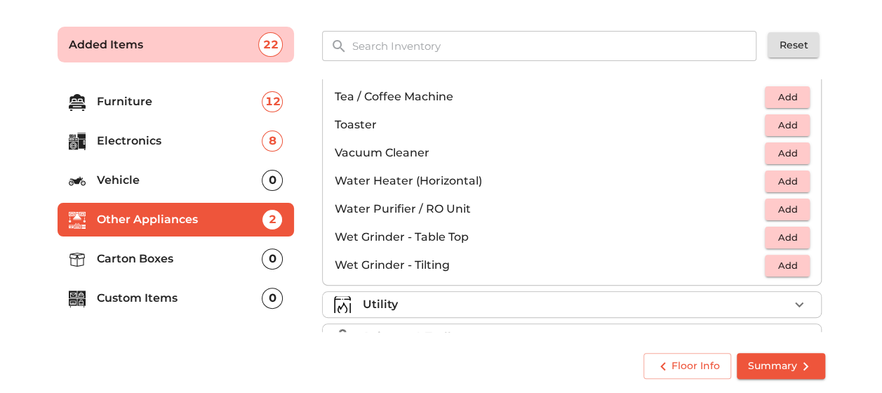
scroll to position [971, 0]
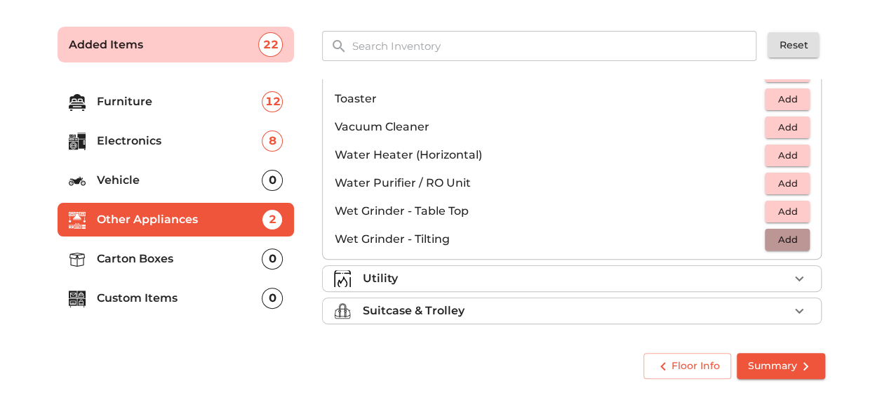
click at [776, 242] on span "Add" at bounding box center [787, 240] width 31 height 16
click at [487, 272] on div "Utility" at bounding box center [575, 278] width 427 height 17
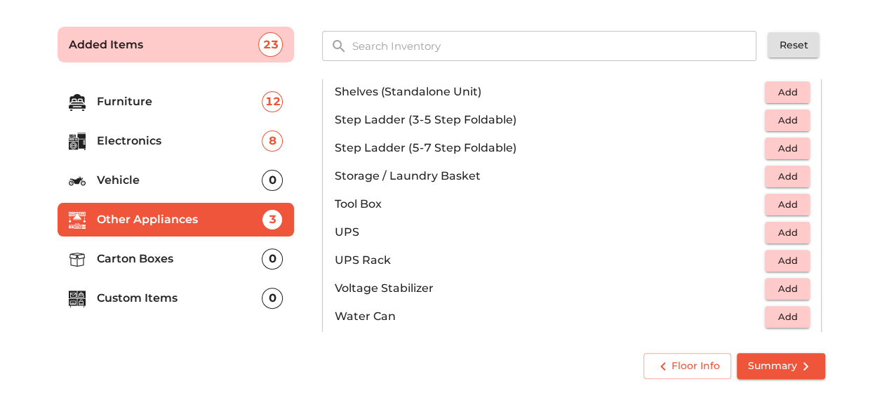
scroll to position [913, 0]
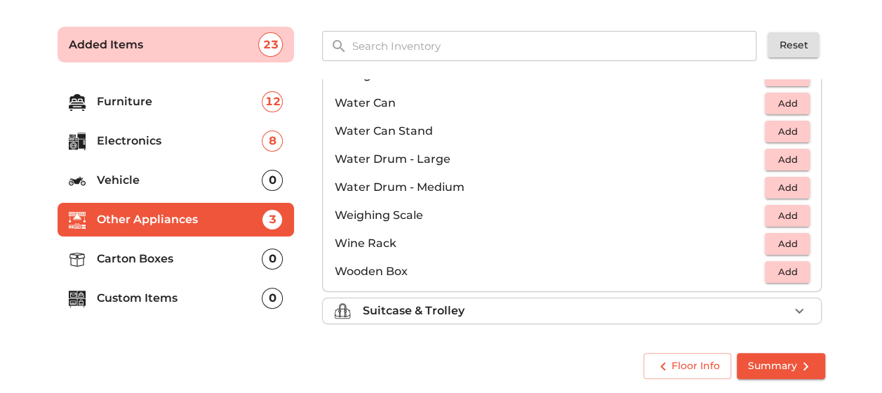
click at [410, 303] on p "Suitcase & Trolley" at bounding box center [413, 311] width 102 height 17
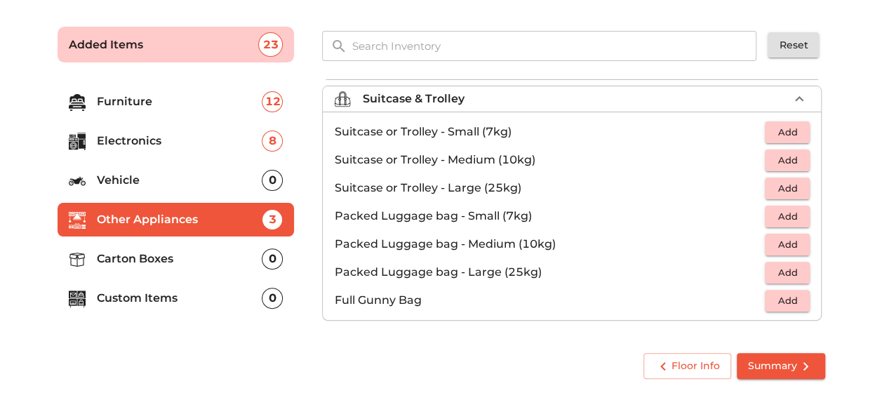
scroll to position [157, 0]
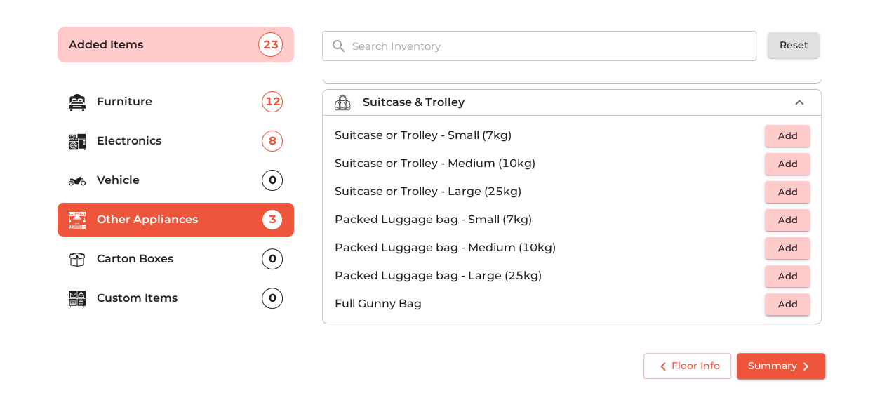
click at [778, 136] on span "Add" at bounding box center [787, 136] width 31 height 16
click at [211, 253] on p "Carton Boxes" at bounding box center [180, 259] width 166 height 17
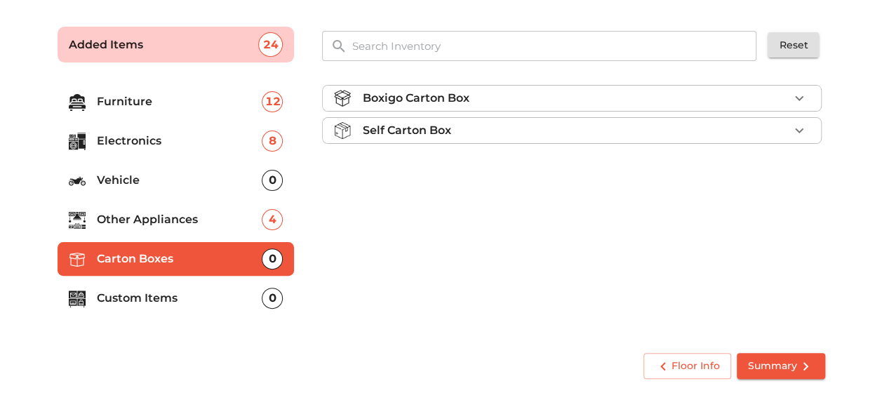
click at [485, 102] on div "Boxigo Carton Box" at bounding box center [575, 98] width 427 height 17
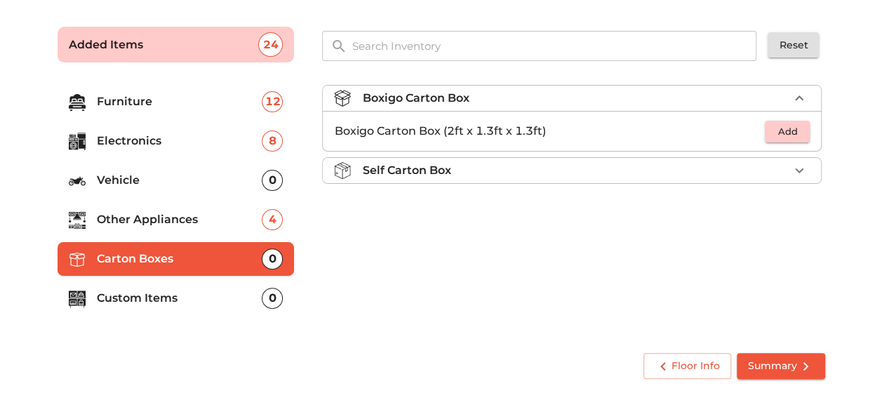
click at [485, 102] on div "Boxigo Carton Box" at bounding box center [575, 98] width 427 height 17
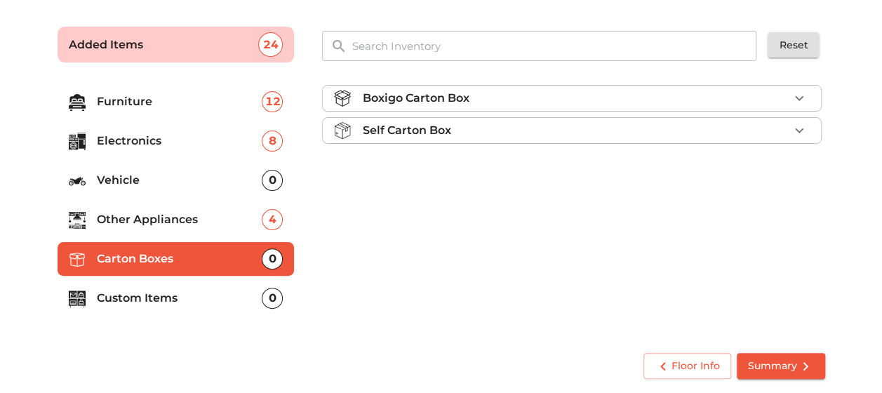
click at [437, 138] on p "Self Carton Box" at bounding box center [406, 130] width 88 height 17
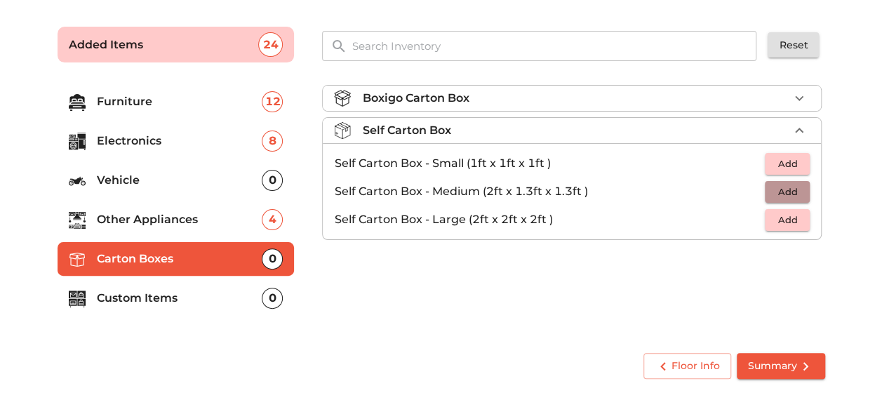
click at [772, 194] on span "Add" at bounding box center [787, 192] width 31 height 16
click at [797, 192] on icon "button" at bounding box center [799, 191] width 17 height 17
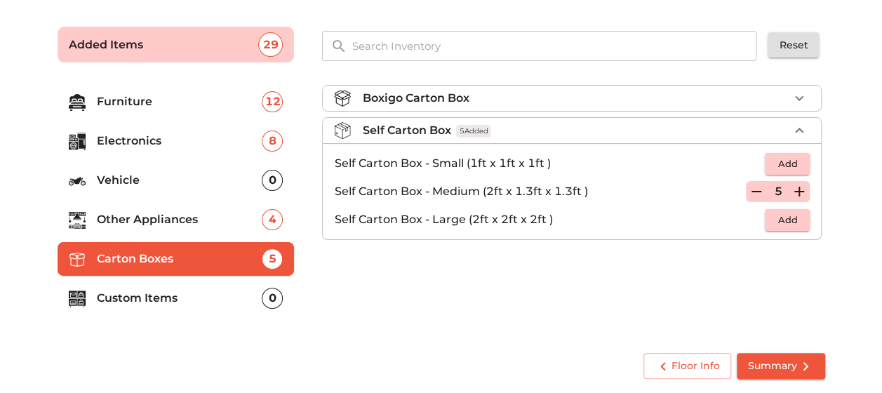
click at [797, 192] on icon "button" at bounding box center [799, 191] width 17 height 17
click at [149, 290] on p "Custom Items" at bounding box center [180, 298] width 166 height 17
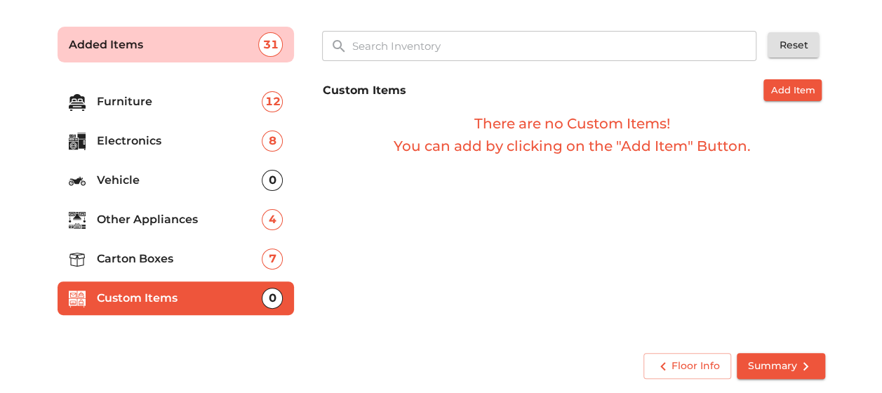
click at [777, 370] on span "Summary" at bounding box center [781, 366] width 66 height 18
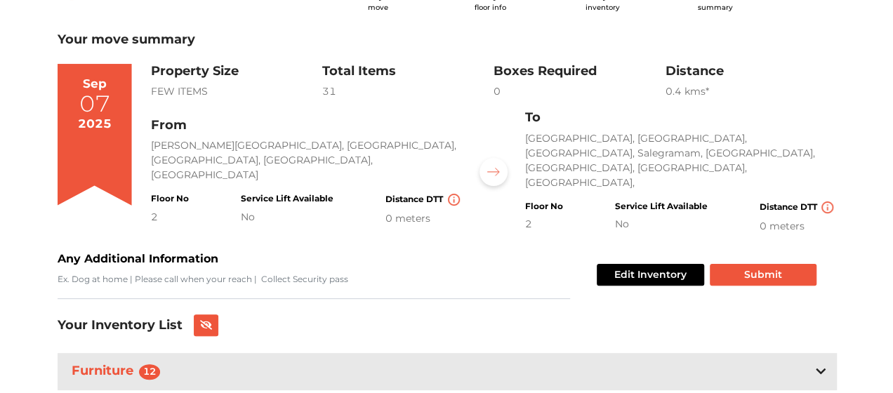
scroll to position [44, 0]
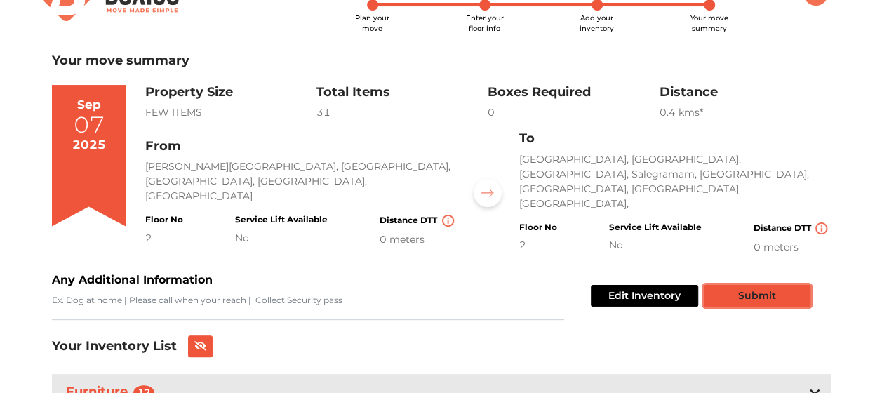
click at [715, 285] on button "Submit" at bounding box center [757, 296] width 107 height 22
